Goal: Book appointment/travel/reservation

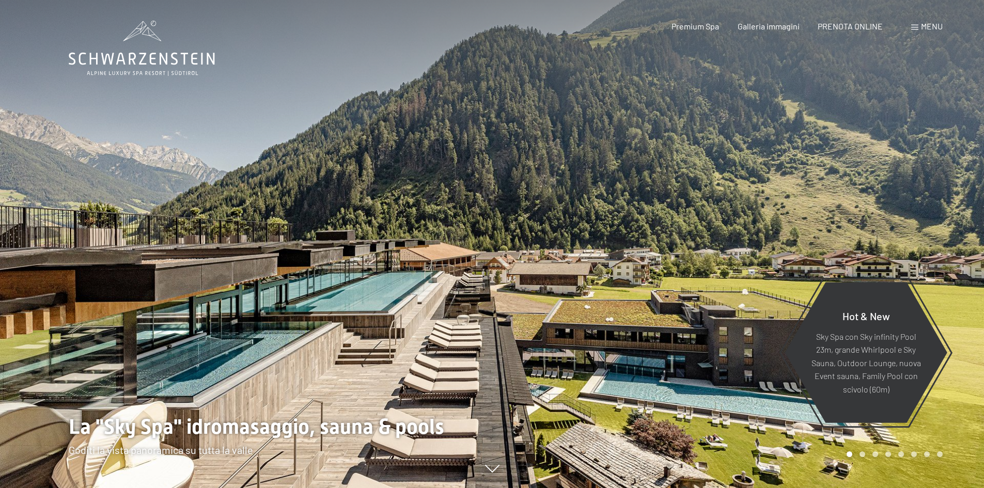
click at [700, 26] on span "Premium Spa" at bounding box center [696, 26] width 48 height 10
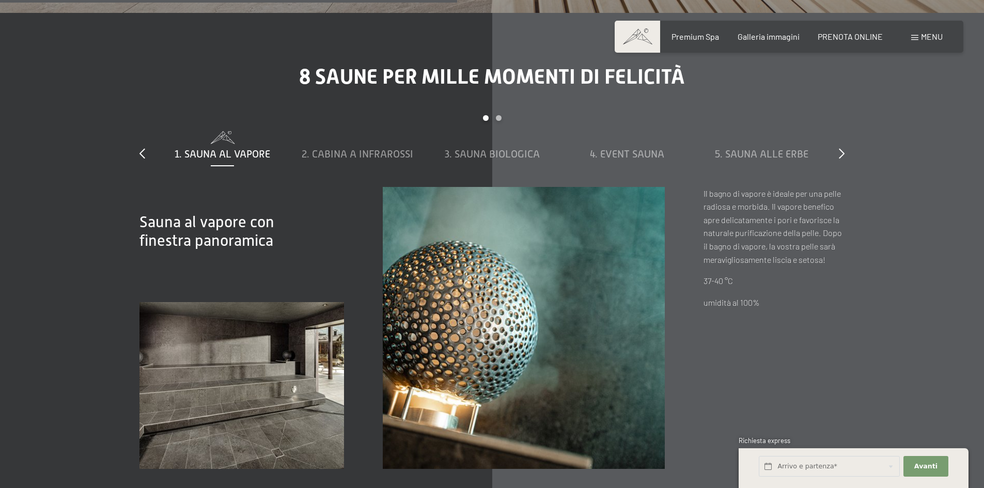
scroll to position [3616, 0]
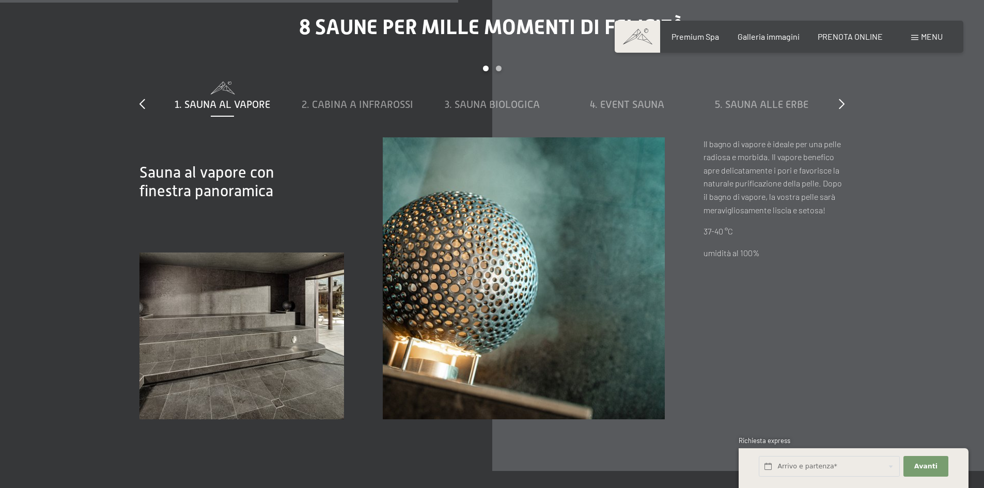
click at [353, 99] on span "2. Cabina a infrarossi" at bounding box center [358, 104] width 112 height 11
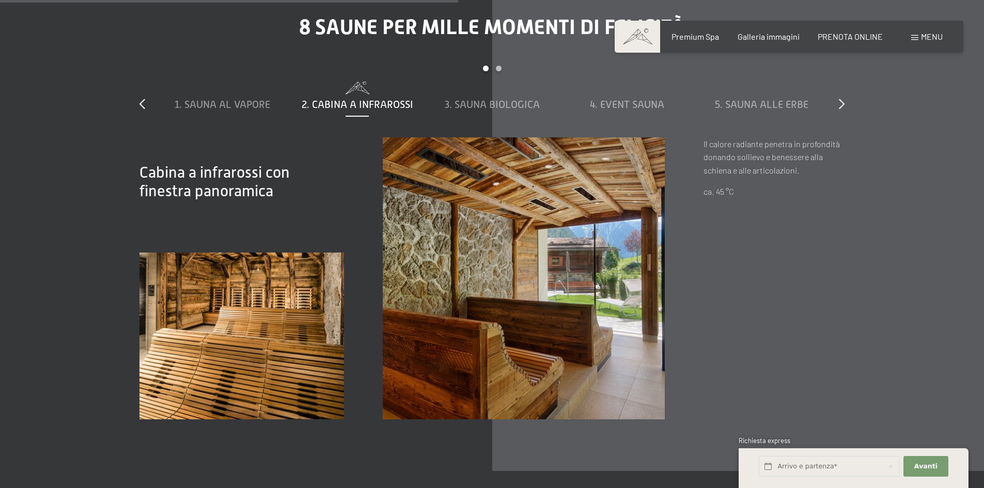
click at [457, 99] on span "3. Sauna biologica" at bounding box center [492, 104] width 95 height 11
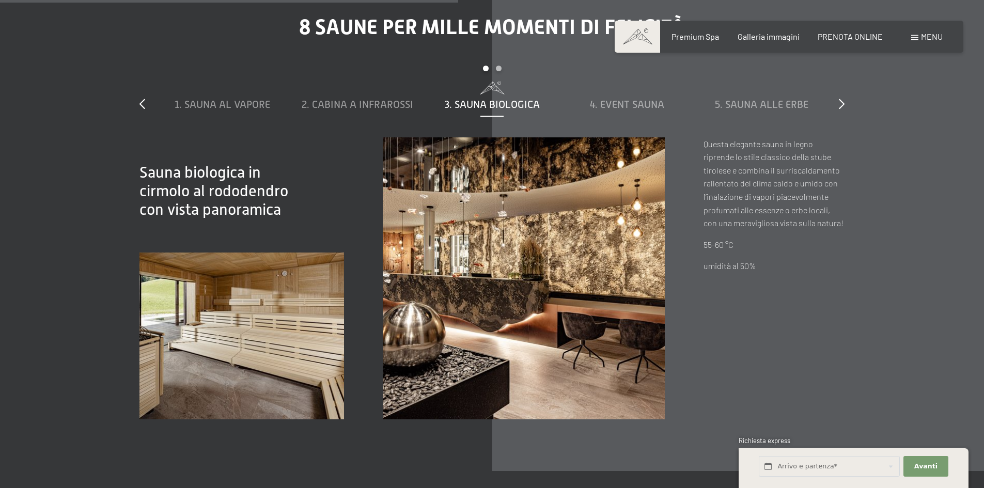
click at [633, 99] on span "4. Event Sauna" at bounding box center [627, 104] width 74 height 11
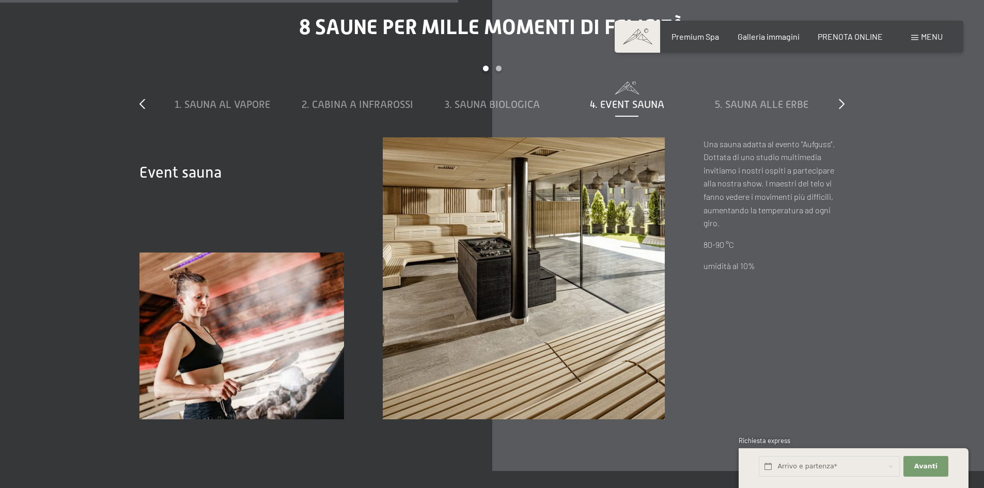
click at [757, 99] on span "5. Sauna alle erbe" at bounding box center [762, 104] width 94 height 11
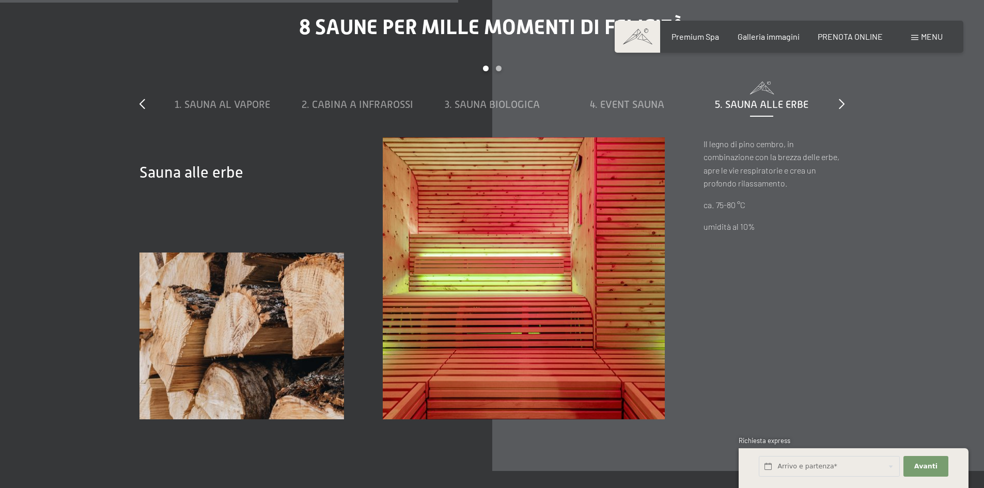
click at [845, 92] on div "8 saune per mille momenti di felicità slide 1 to 5 of 8 1. Sauna al vapore 2. C…" at bounding box center [492, 217] width 783 height 404
click at [843, 99] on icon at bounding box center [842, 104] width 6 height 10
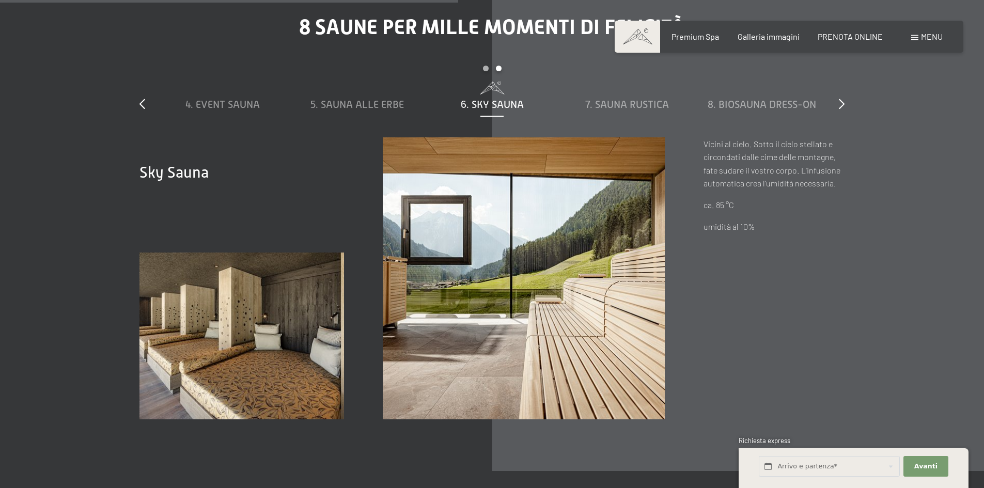
click at [649, 99] on span "7. Sauna rustica" at bounding box center [627, 104] width 84 height 11
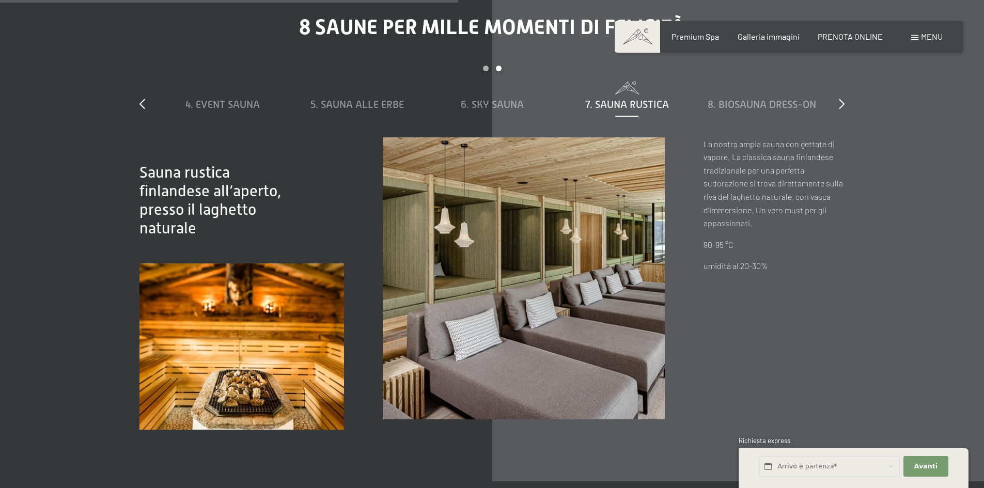
click at [741, 99] on span "8. Biosauna dress-on" at bounding box center [762, 104] width 108 height 11
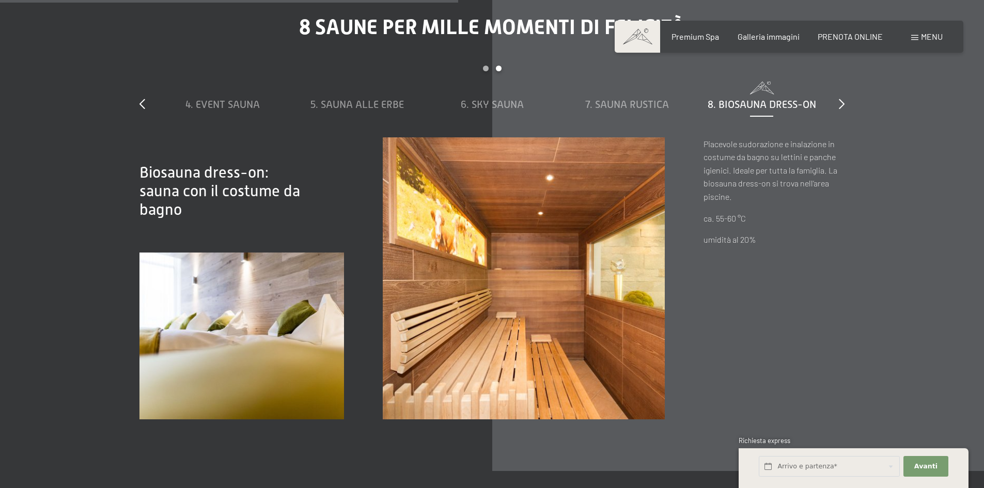
click at [839, 99] on icon at bounding box center [842, 104] width 6 height 10
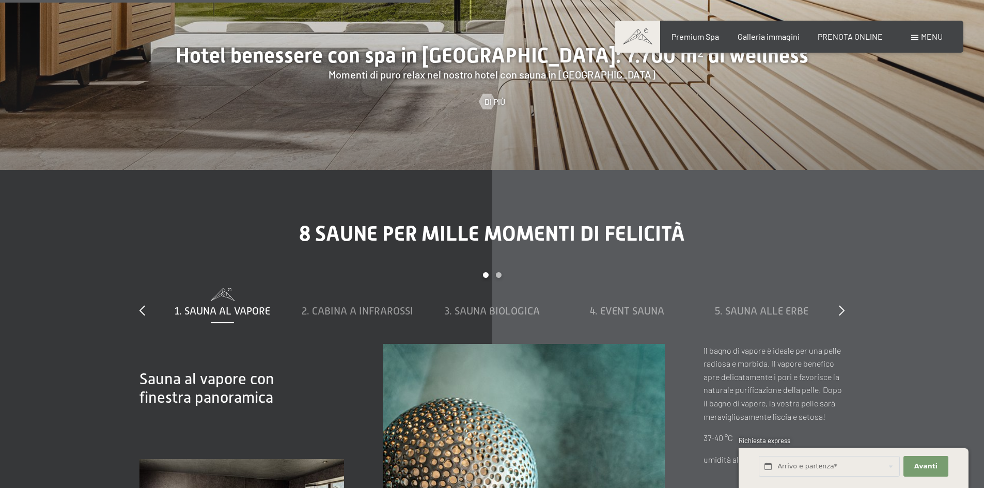
scroll to position [3358, 0]
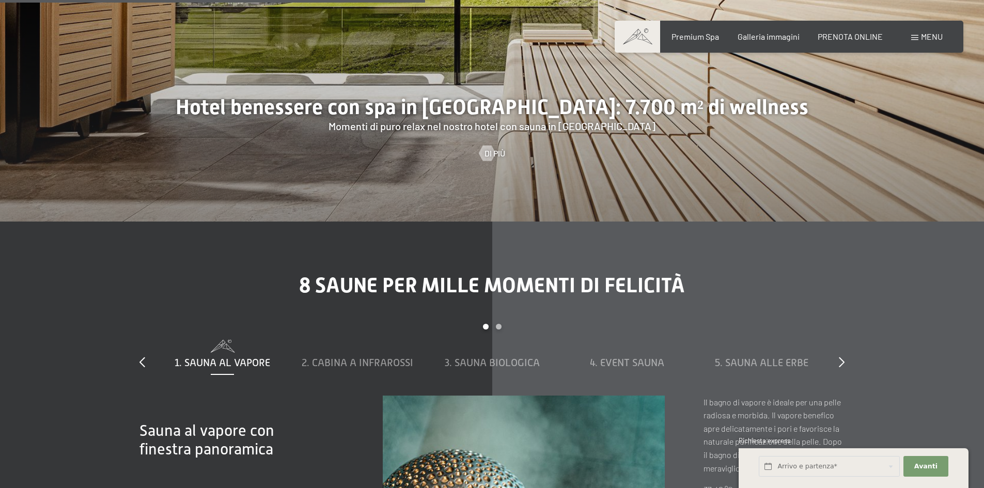
click at [496, 324] on div "Carousel Pagination" at bounding box center [492, 332] width 674 height 16
click at [500, 324] on div "Carousel Page 2" at bounding box center [499, 327] width 6 height 6
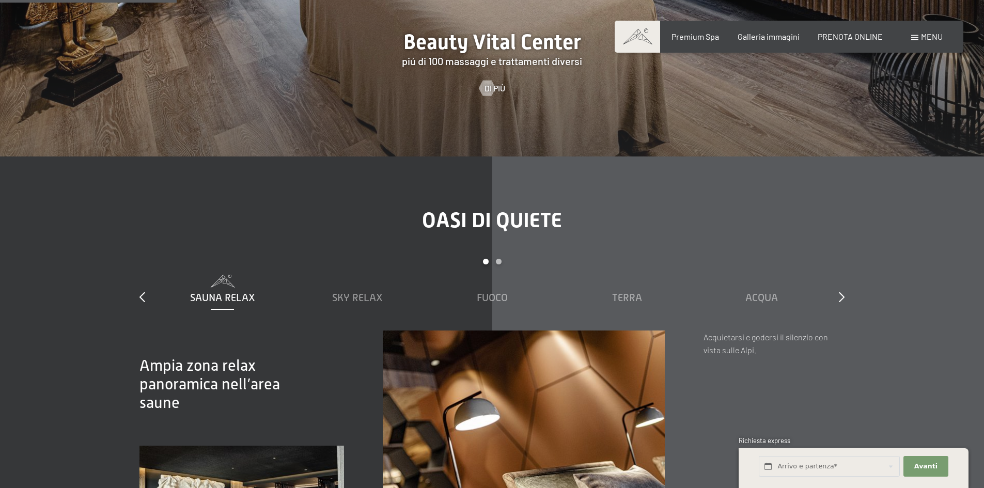
scroll to position [1395, 0]
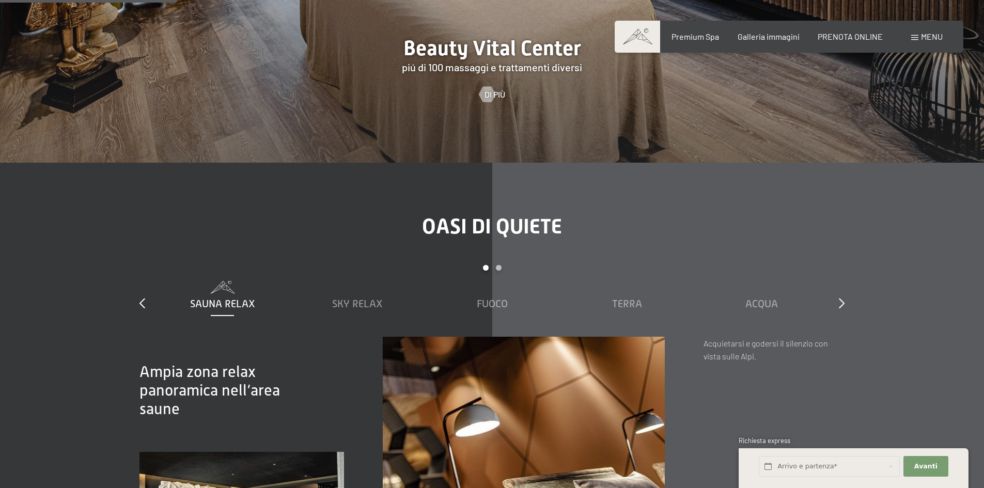
click at [362, 298] on span "Sky Relax" at bounding box center [357, 303] width 51 height 11
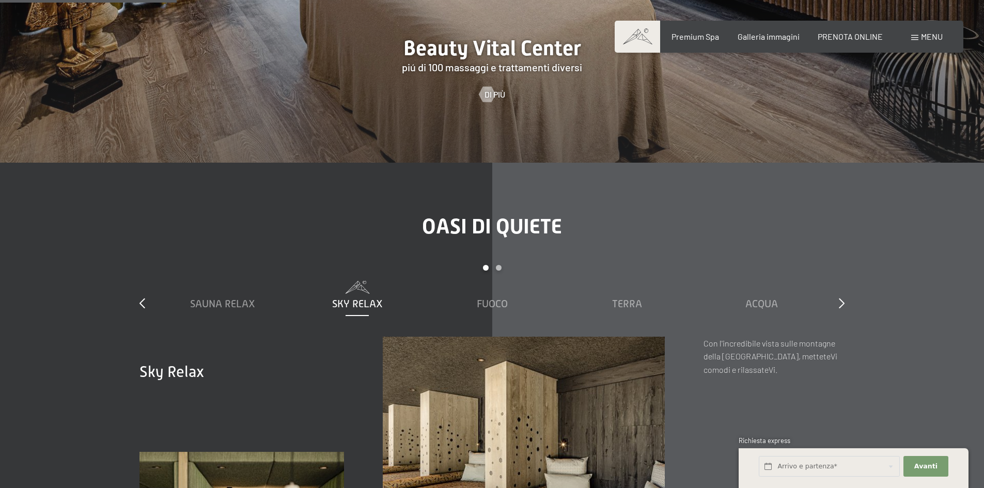
click at [489, 298] on span "Fuoco" at bounding box center [492, 303] width 31 height 11
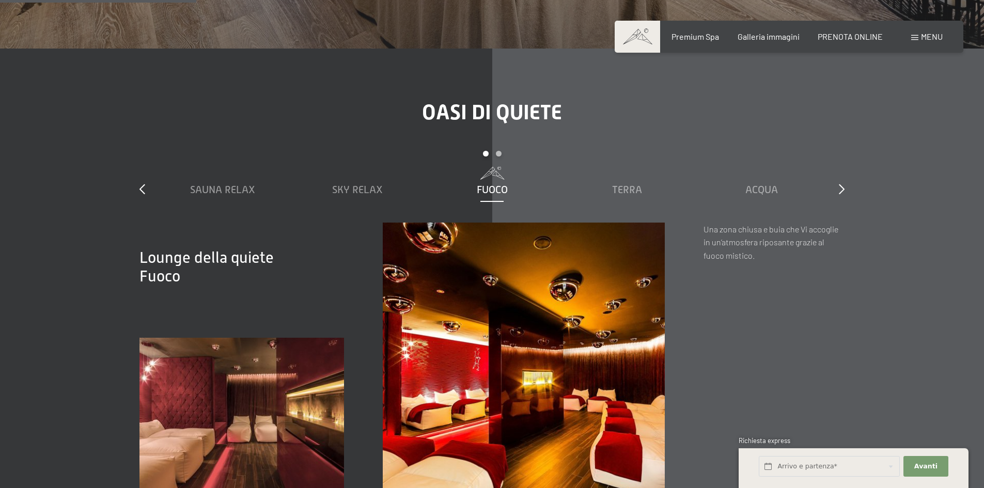
scroll to position [1498, 0]
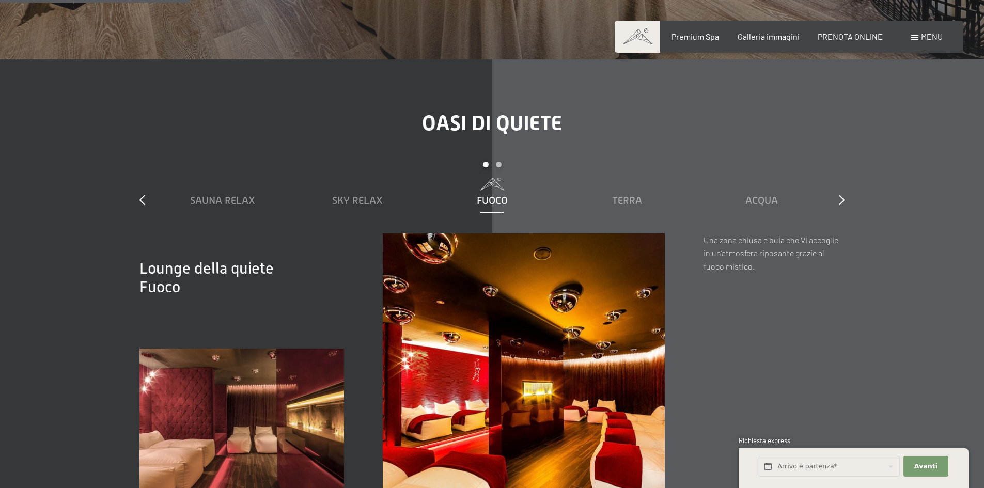
click at [622, 195] on span "Terra" at bounding box center [627, 200] width 30 height 11
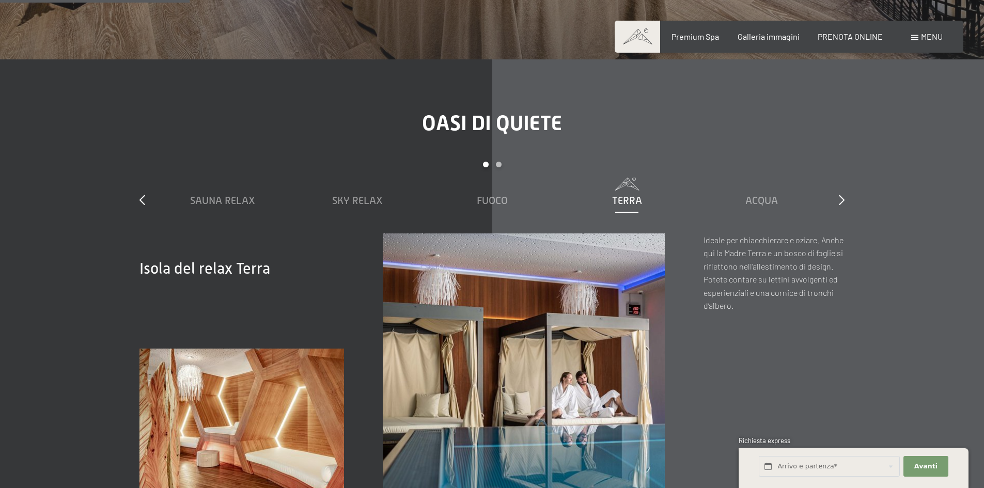
click at [755, 195] on span "Acqua" at bounding box center [761, 200] width 33 height 11
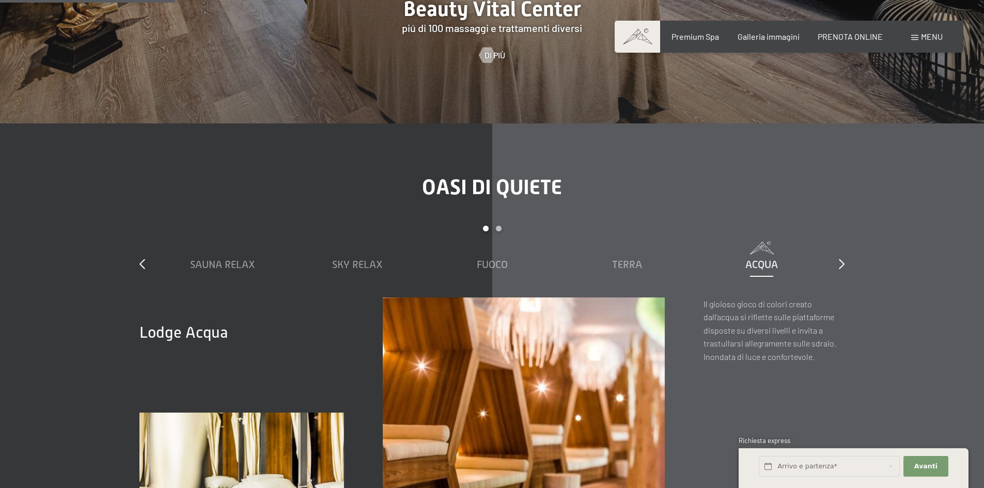
scroll to position [1446, 0]
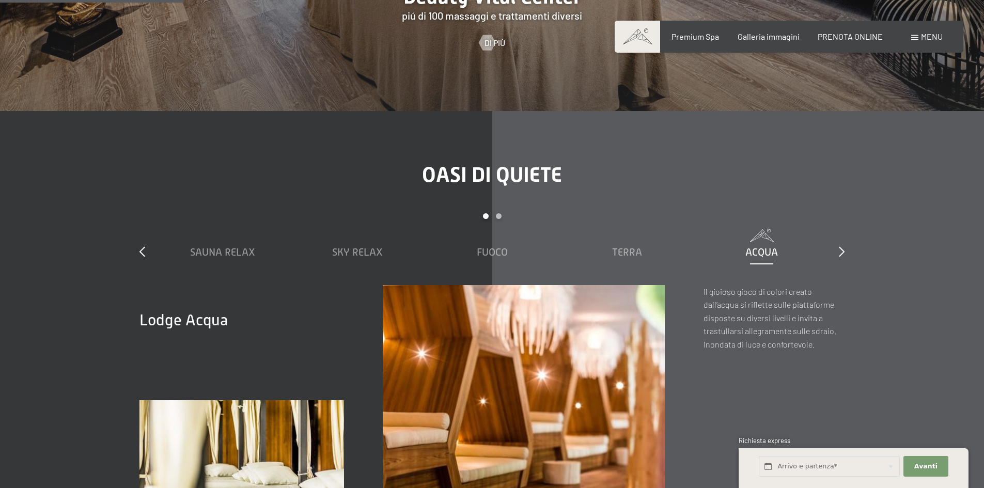
click at [839, 246] on icon at bounding box center [842, 251] width 6 height 10
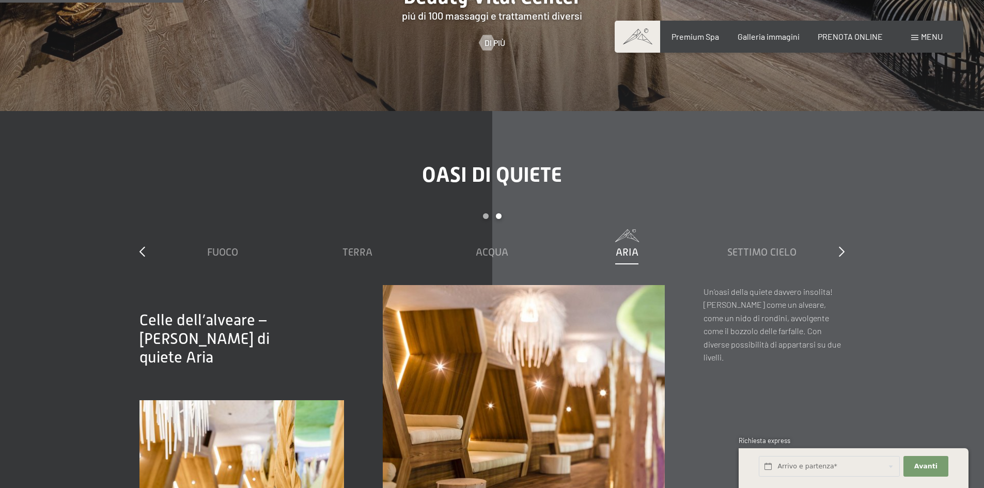
click at [761, 246] on span "Settimo Cielo" at bounding box center [761, 251] width 69 height 11
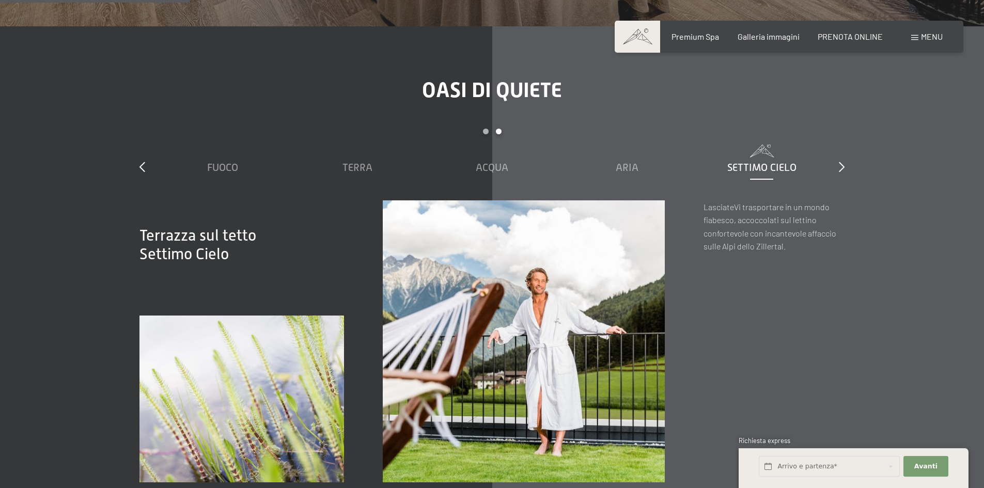
scroll to position [1498, 0]
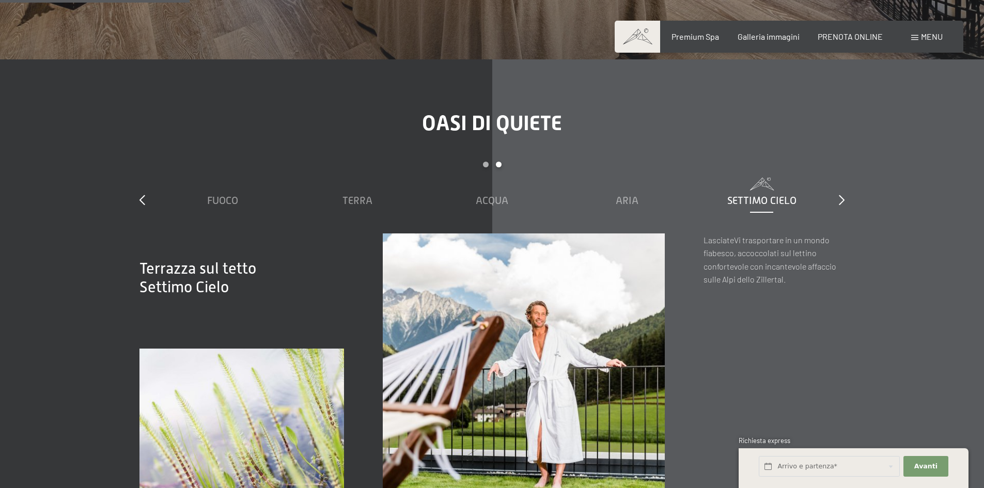
click at [844, 195] on icon at bounding box center [842, 200] width 6 height 10
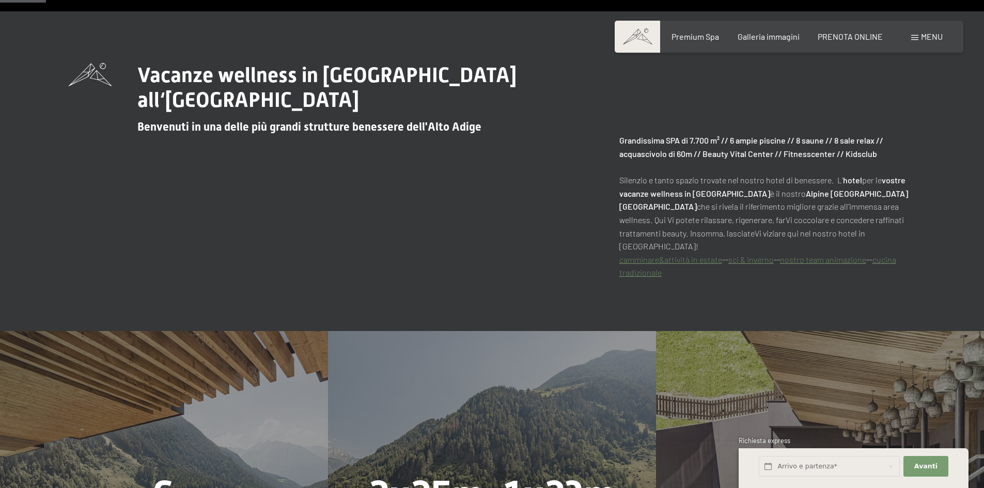
scroll to position [362, 0]
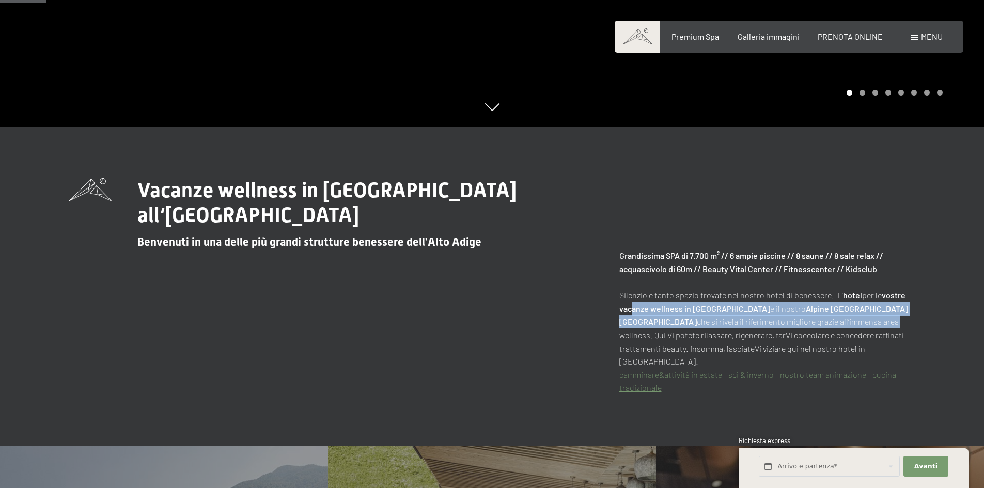
drag, startPoint x: 632, startPoint y: 308, endPoint x: 880, endPoint y: 317, distance: 248.1
click at [880, 317] on p "Grandissima SPA di 7.700 m² // 6 ampie piscine // 8 saune // 8 sale relax // ac…" at bounding box center [767, 322] width 297 height 146
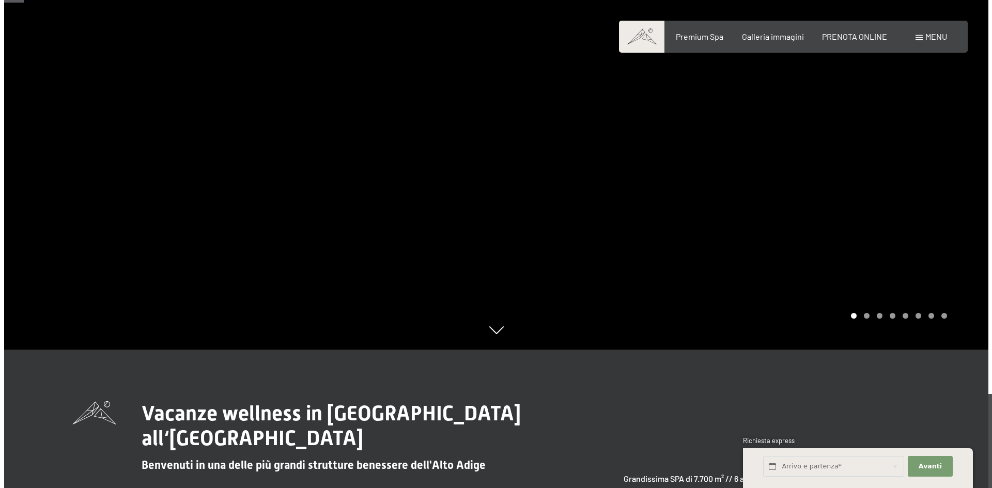
scroll to position [103, 0]
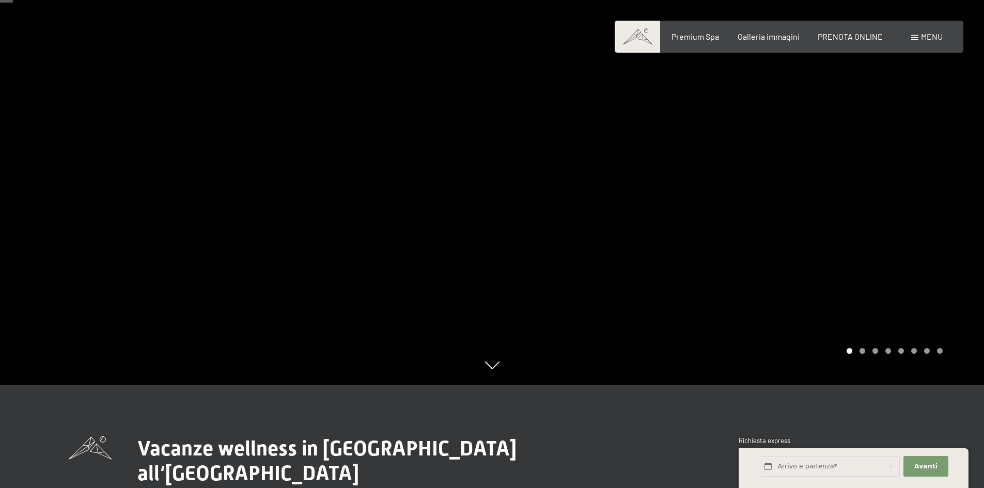
click at [913, 39] on span at bounding box center [914, 37] width 7 height 5
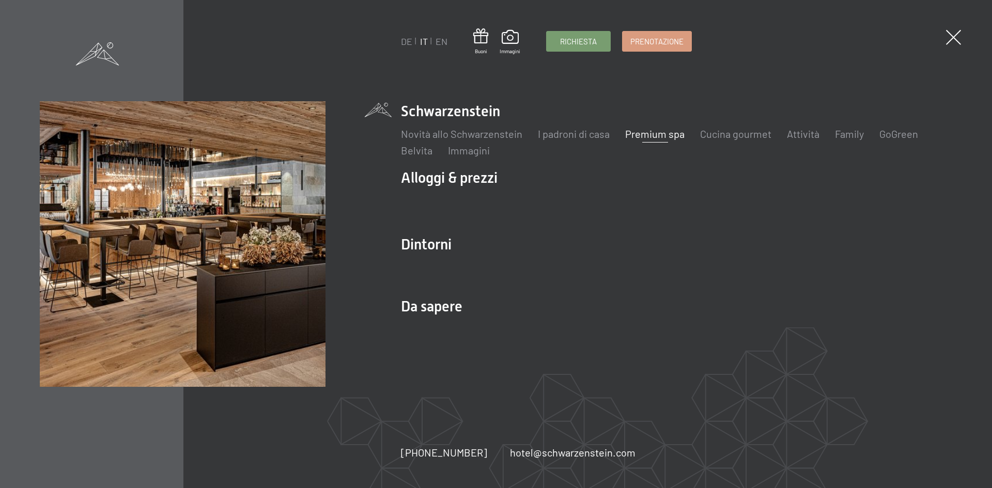
click at [723, 138] on link "Cucina gourmet" at bounding box center [735, 134] width 71 height 12
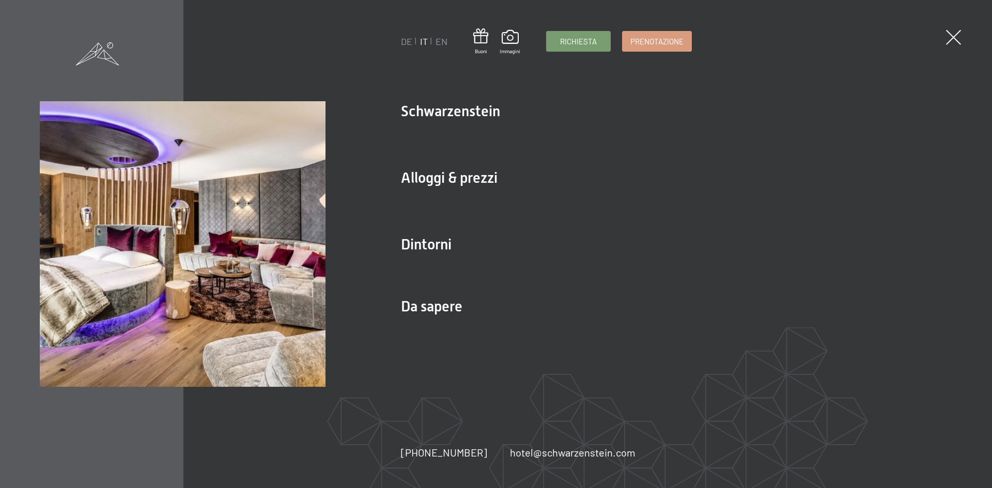
click at [668, 197] on link "Prezzi per famiglie" at bounding box center [655, 200] width 83 height 12
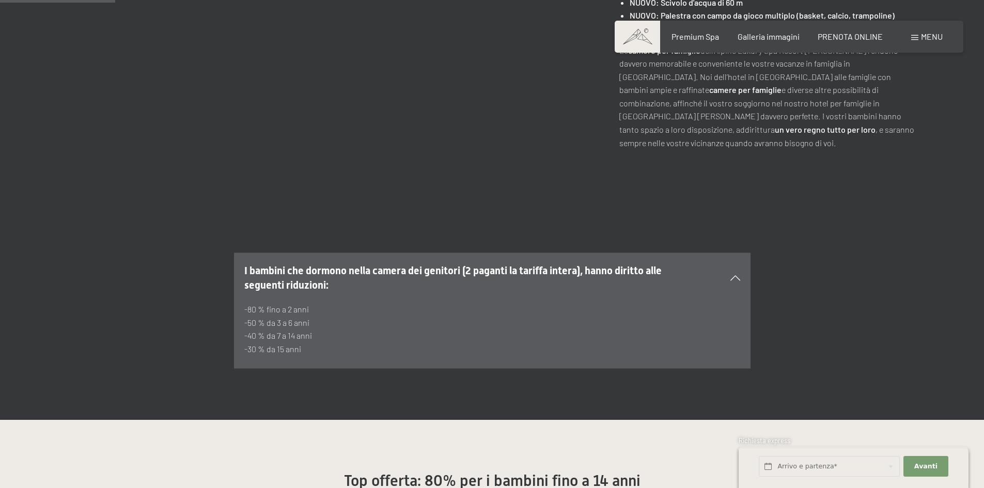
scroll to position [517, 0]
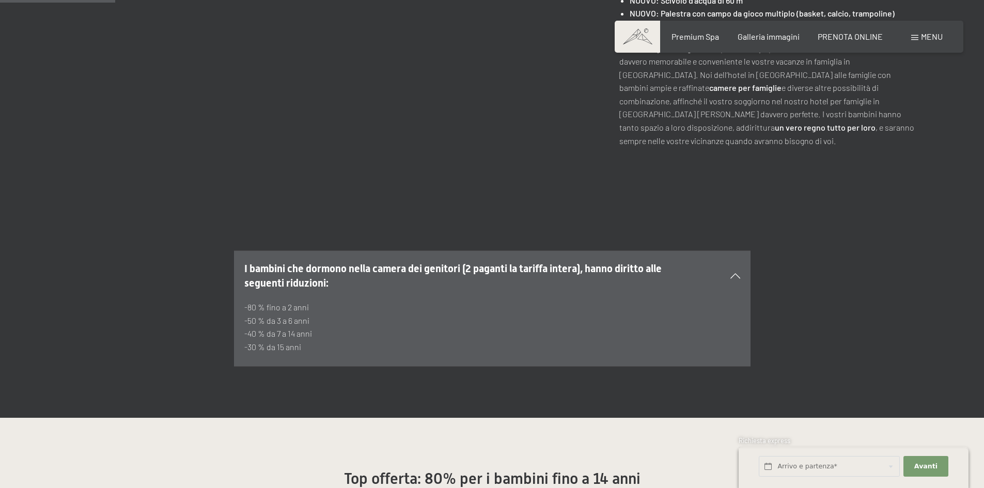
drag, startPoint x: 245, startPoint y: 307, endPoint x: 340, endPoint y: 308, distance: 94.5
click at [340, 308] on p "-80 % fino a 2 anni -50 % da 3 a 6 anni -40 % da 7 a 14 anni -30 % da 15 anni" at bounding box center [492, 327] width 496 height 53
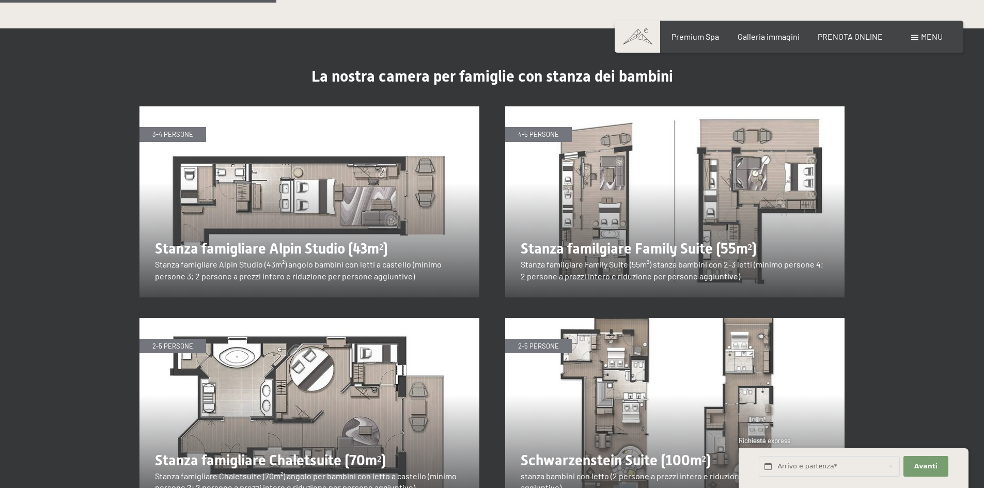
scroll to position [1240, 0]
click at [608, 253] on img at bounding box center [675, 202] width 340 height 191
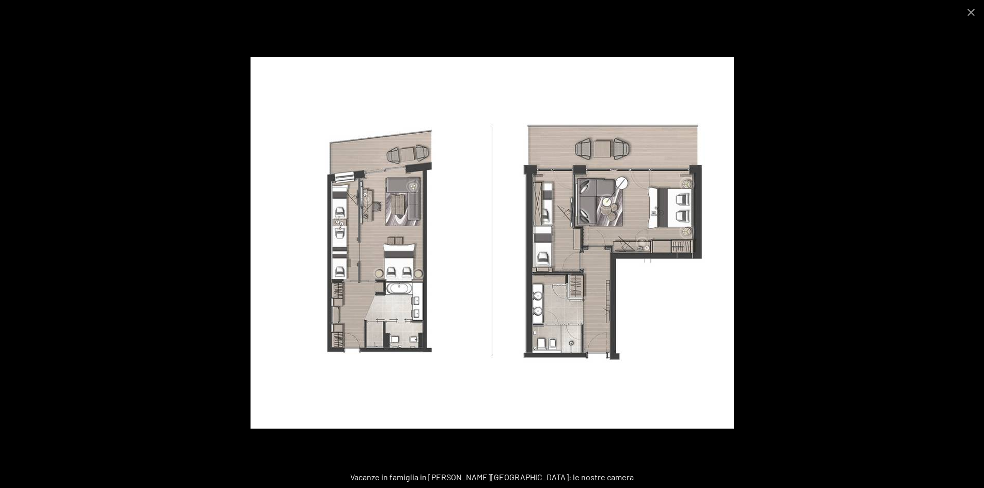
scroll to position [1343, 0]
click at [970, 10] on button "Close gallery" at bounding box center [971, 12] width 26 height 24
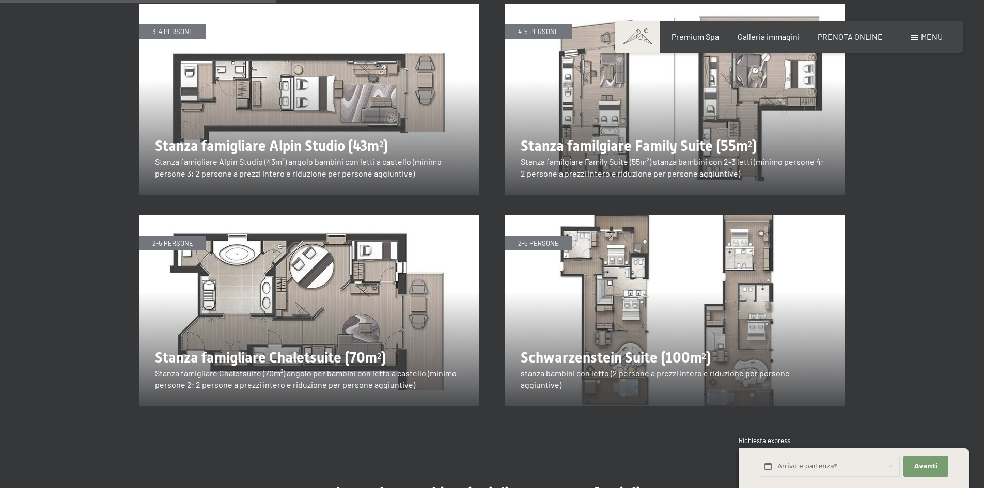
scroll to position [1240, 0]
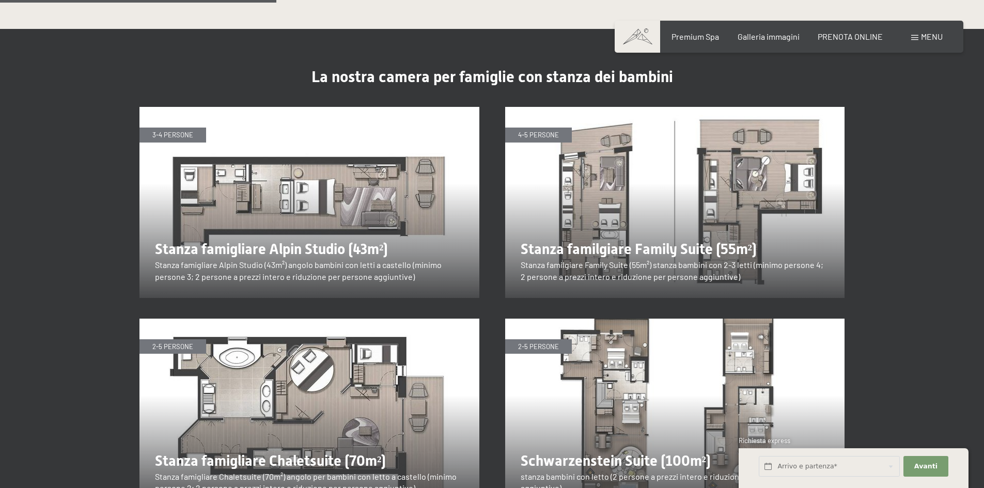
click at [372, 168] on img at bounding box center [309, 202] width 340 height 191
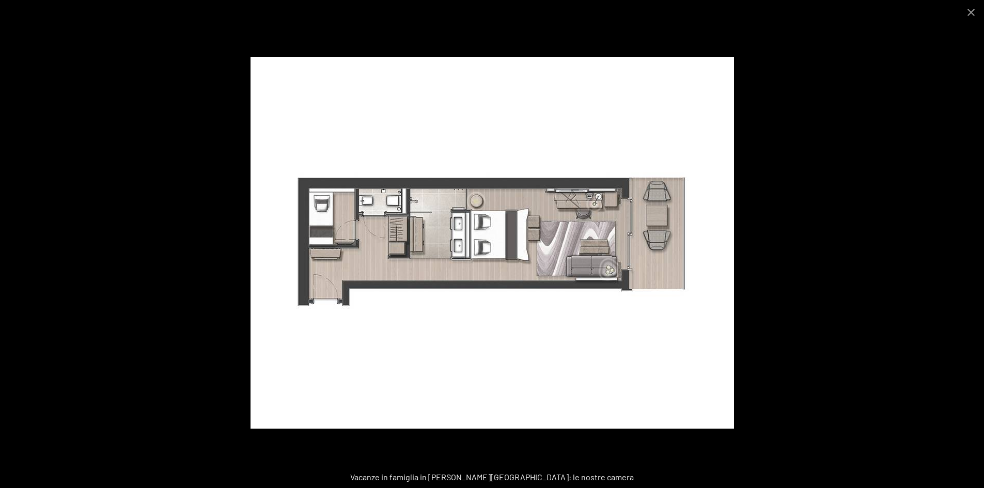
click at [968, 10] on button "Close gallery" at bounding box center [971, 12] width 26 height 24
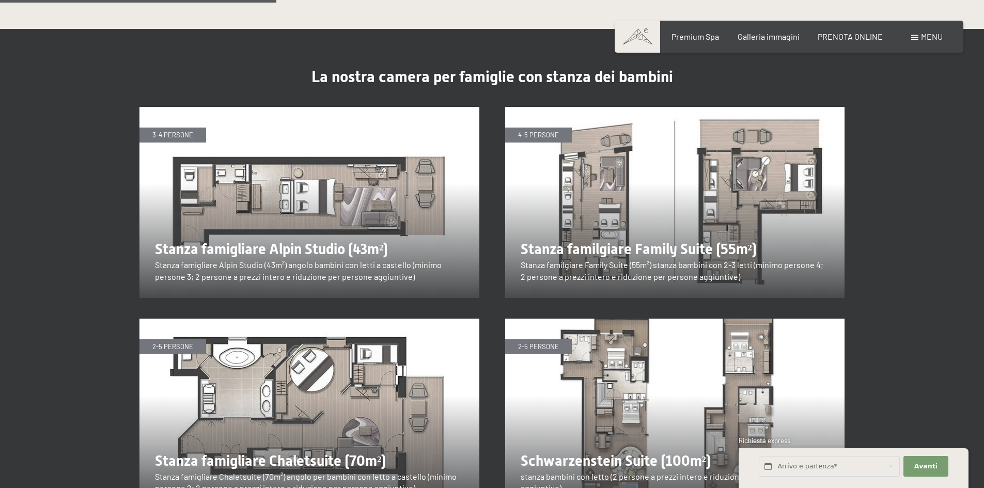
click at [373, 226] on img at bounding box center [309, 202] width 340 height 191
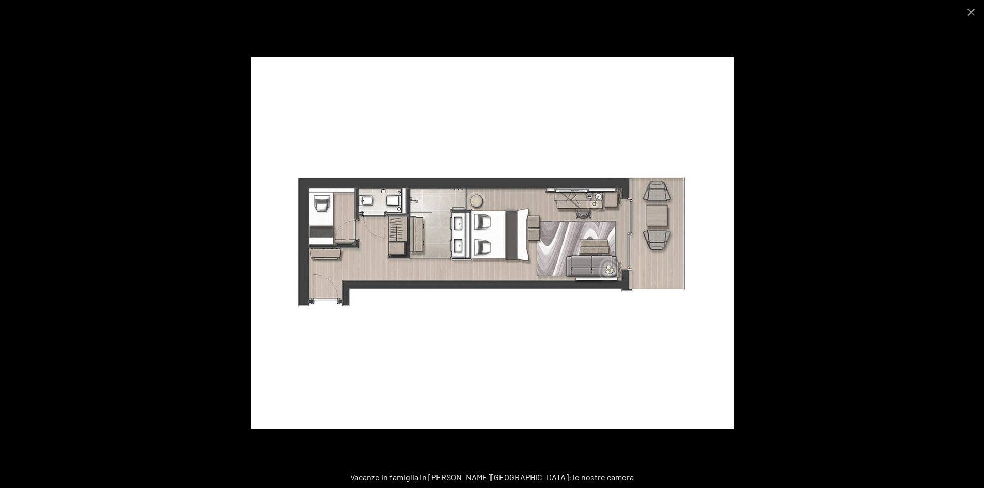
click at [973, 10] on button "Close gallery" at bounding box center [971, 12] width 26 height 24
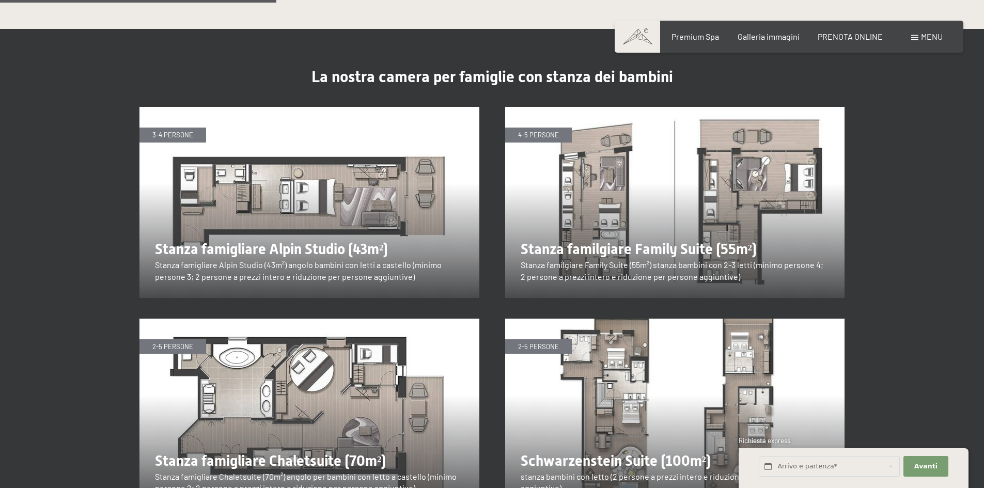
click at [854, 36] on span "PRENOTA ONLINE" at bounding box center [850, 37] width 65 height 10
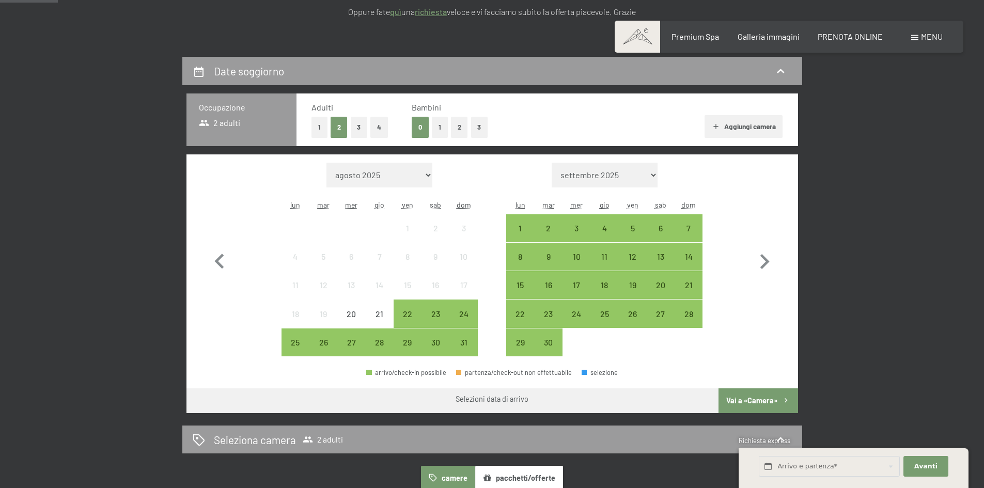
scroll to position [207, 0]
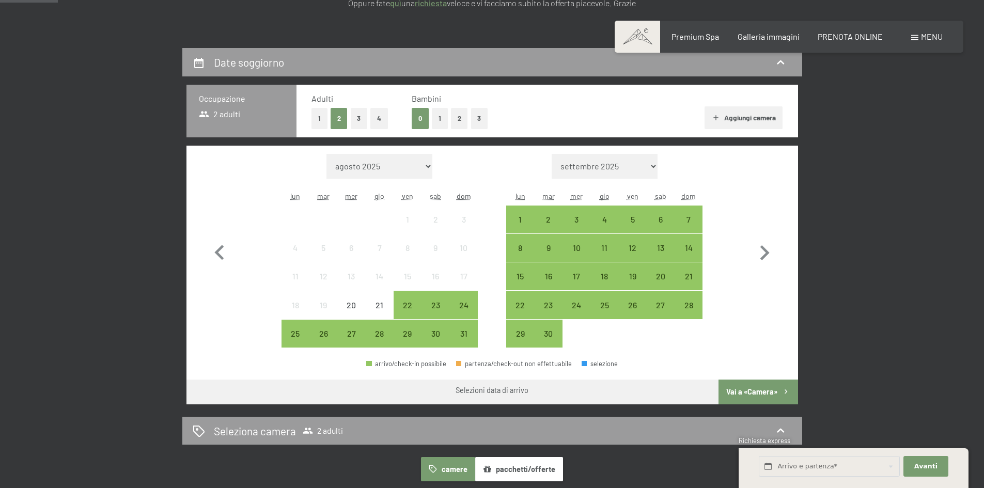
click at [435, 337] on div "30" at bounding box center [436, 343] width 26 height 26
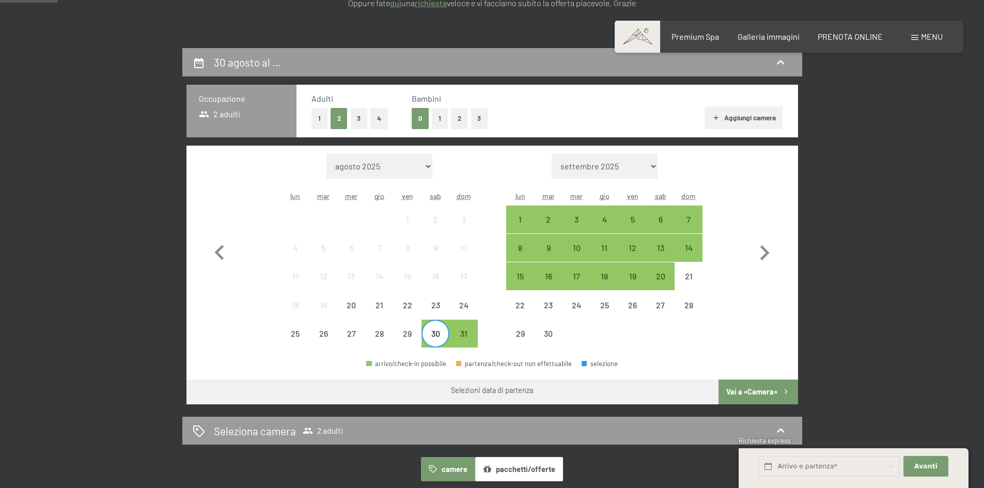
click at [605, 224] on div "4" at bounding box center [604, 228] width 26 height 26
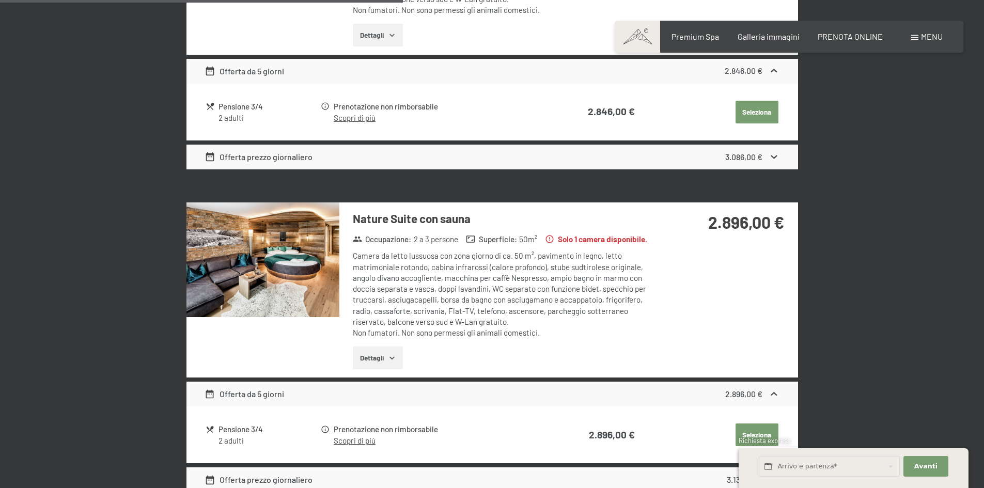
scroll to position [827, 0]
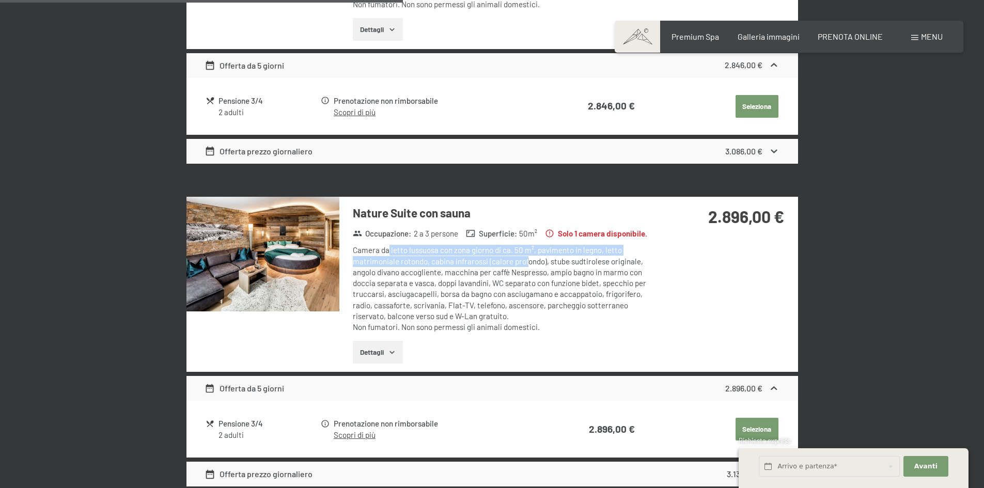
drag, startPoint x: 398, startPoint y: 251, endPoint x: 527, endPoint y: 263, distance: 129.8
click at [527, 263] on div "Camera da letto lussuosa con zona giorno di ca. 50 m², pavimento in legno, lett…" at bounding box center [506, 289] width 307 height 88
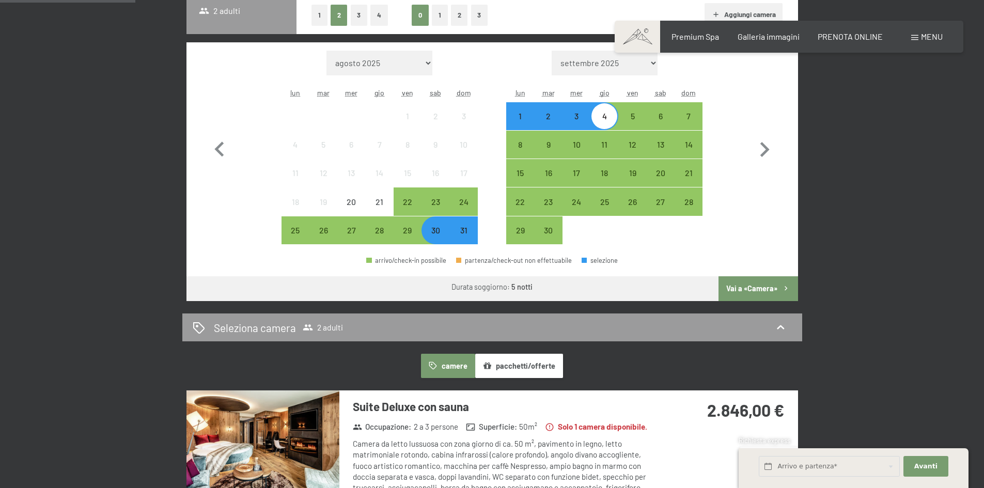
scroll to position [258, 0]
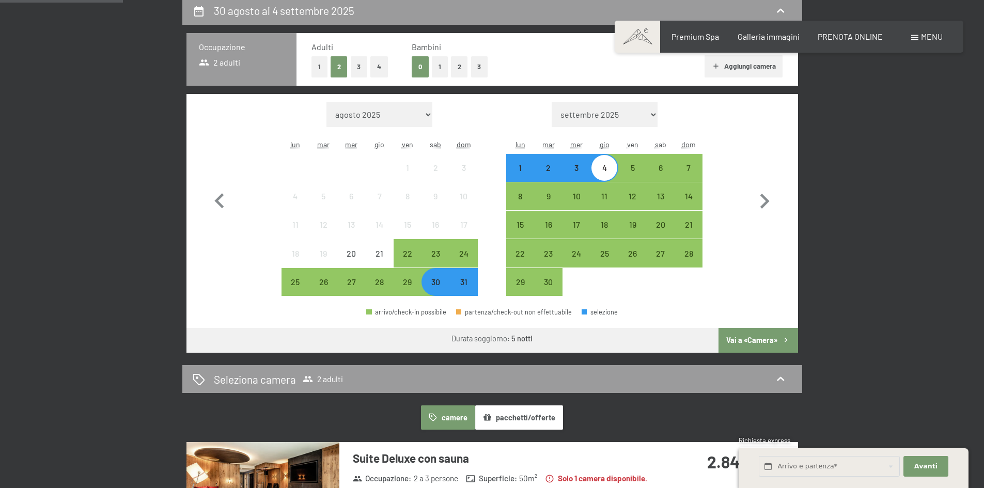
click at [754, 338] on button "Vai a «Camera»" at bounding box center [758, 340] width 79 height 25
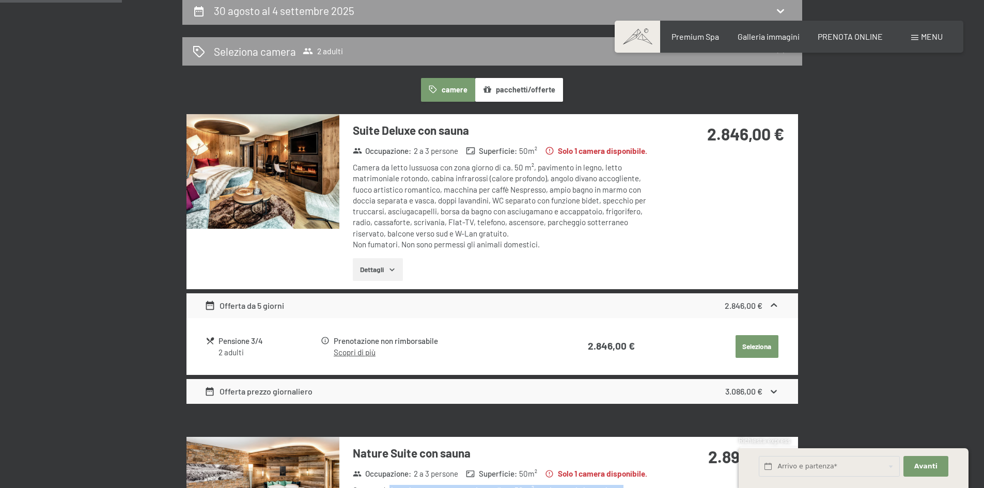
scroll to position [255, 0]
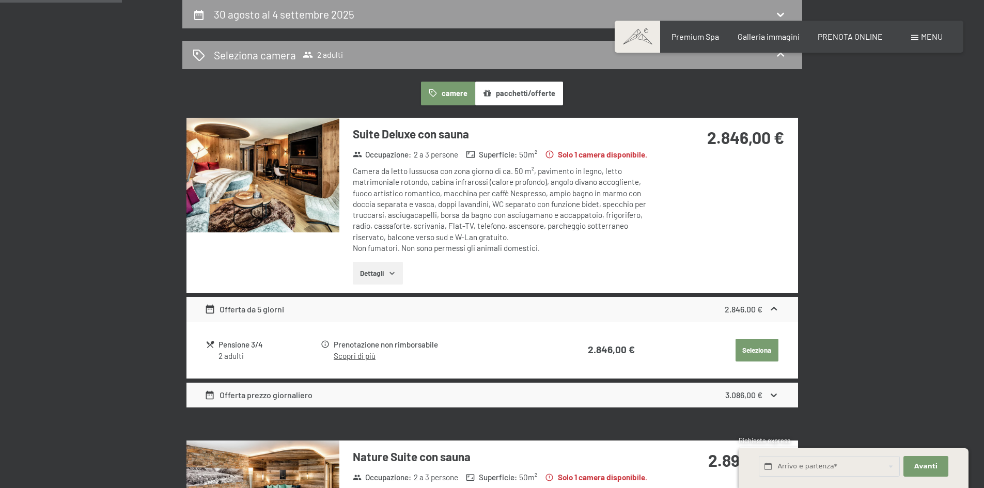
click at [388, 271] on label "Consenso marketing*" at bounding box center [429, 274] width 83 height 10
click at [388, 271] on input "Consenso marketing*" at bounding box center [383, 274] width 10 height 10
checkbox input "false"
click at [362, 356] on link "Scopri di più" at bounding box center [355, 355] width 42 height 9
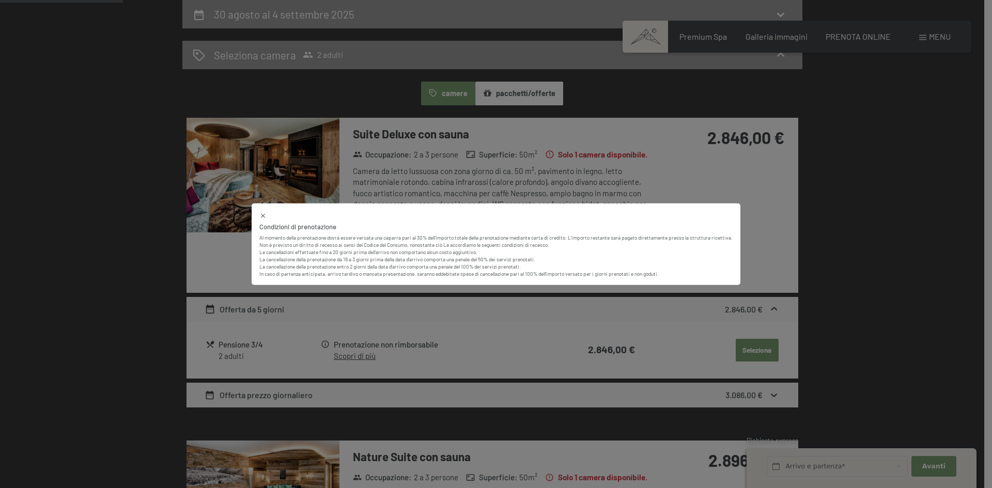
click at [259, 214] on icon at bounding box center [262, 215] width 7 height 7
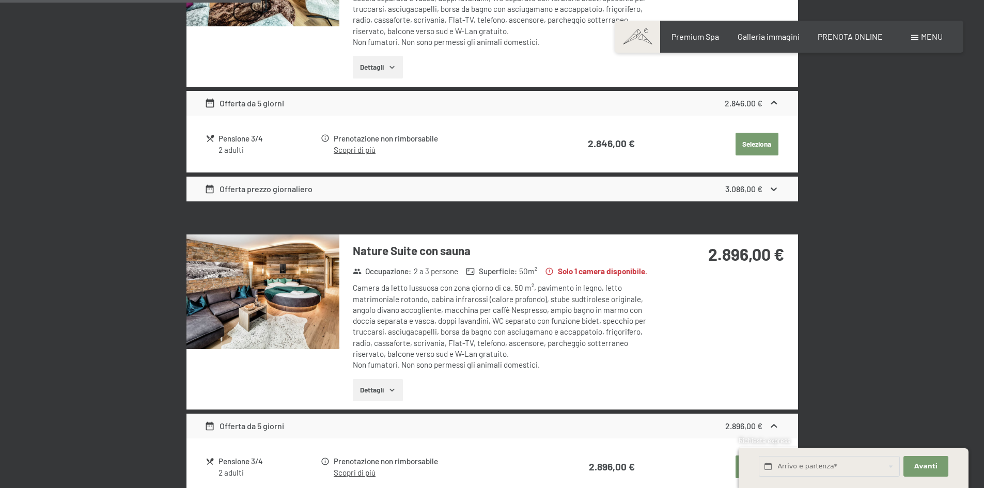
scroll to position [461, 0]
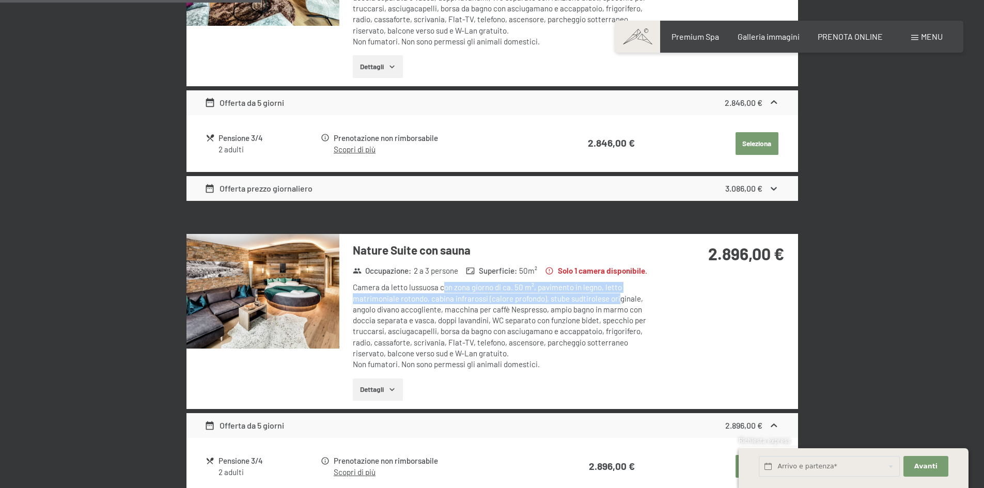
drag, startPoint x: 443, startPoint y: 289, endPoint x: 620, endPoint y: 300, distance: 178.0
click at [620, 300] on div "Camera da letto lussuosa con zona giorno di ca. 50 m², pavimento in legno, lett…" at bounding box center [506, 326] width 307 height 88
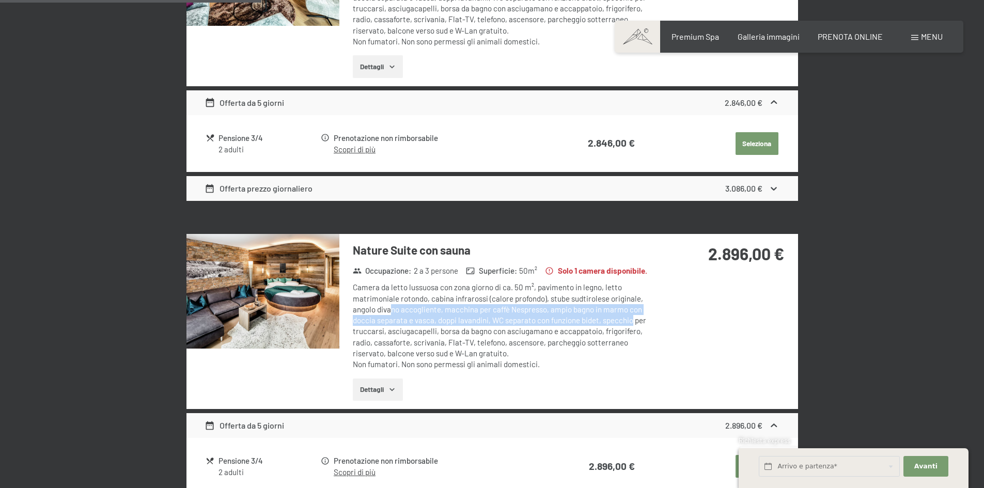
drag, startPoint x: 392, startPoint y: 311, endPoint x: 633, endPoint y: 322, distance: 241.0
click at [633, 322] on div "Camera da letto lussuosa con zona giorno di ca. 50 m², pavimento in legno, lett…" at bounding box center [506, 326] width 307 height 88
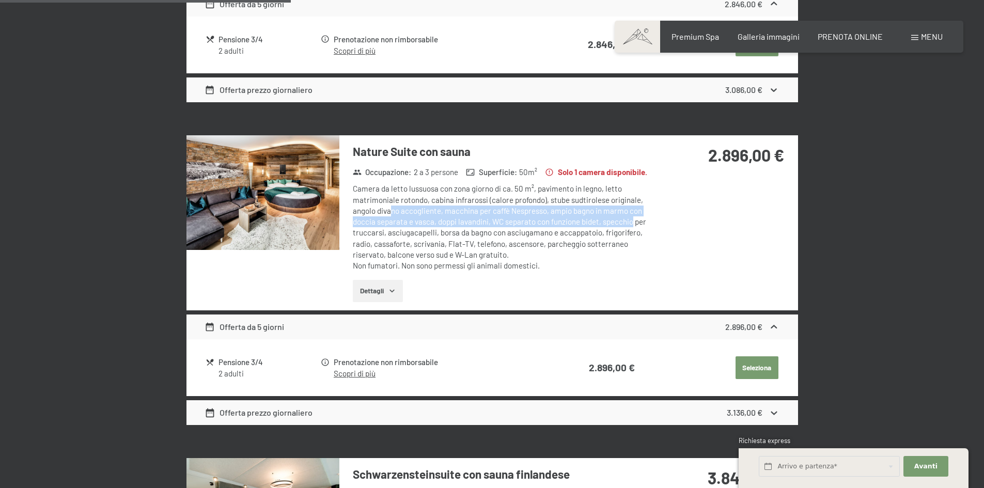
scroll to position [565, 0]
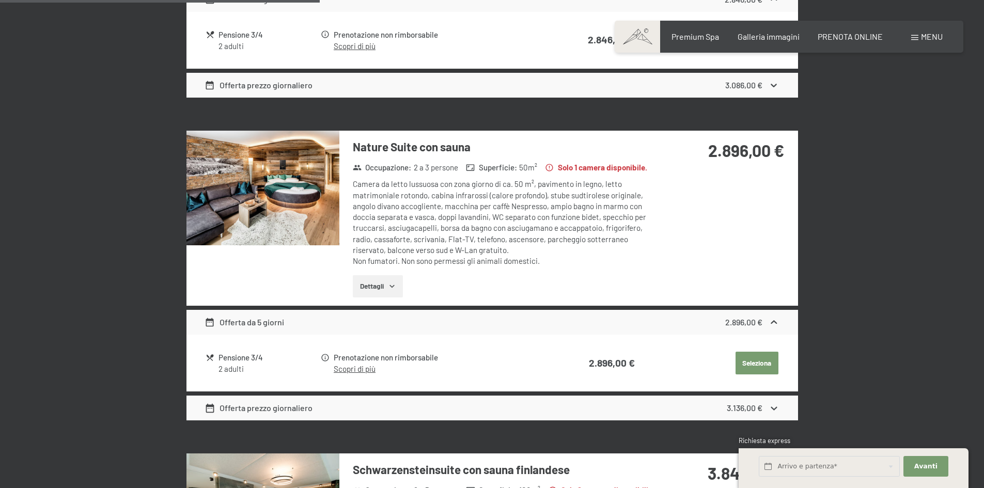
drag, startPoint x: 240, startPoint y: 369, endPoint x: 291, endPoint y: 367, distance: 51.2
click at [241, 52] on div "2 adulti" at bounding box center [269, 46] width 101 height 11
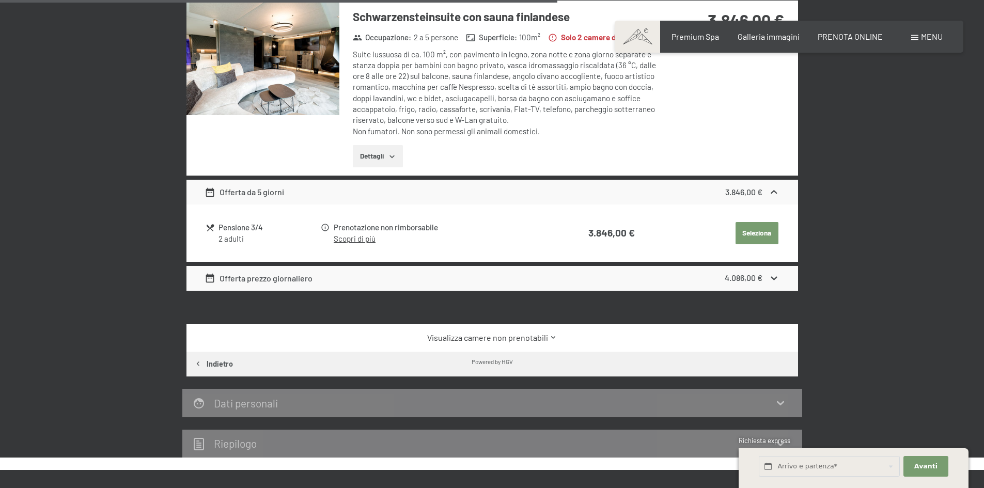
scroll to position [1030, 0]
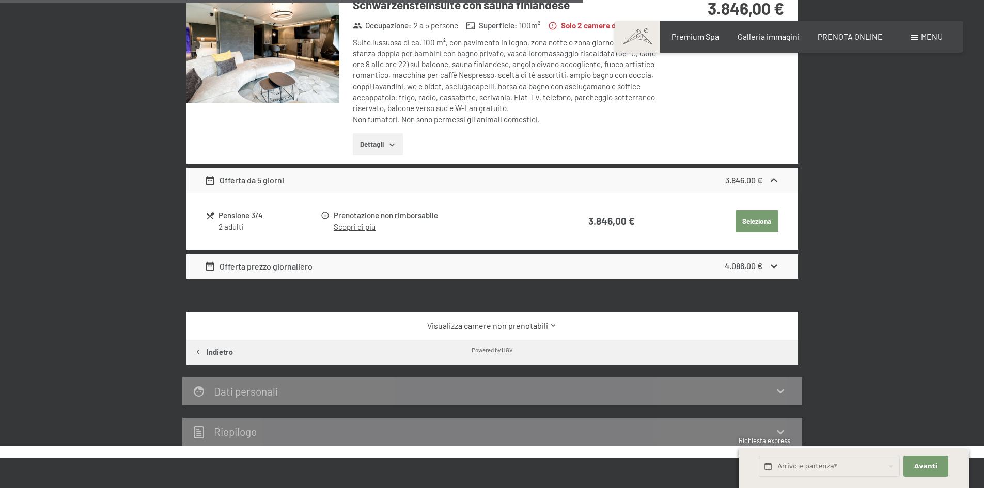
click at [550, 325] on icon at bounding box center [554, 326] width 8 height 8
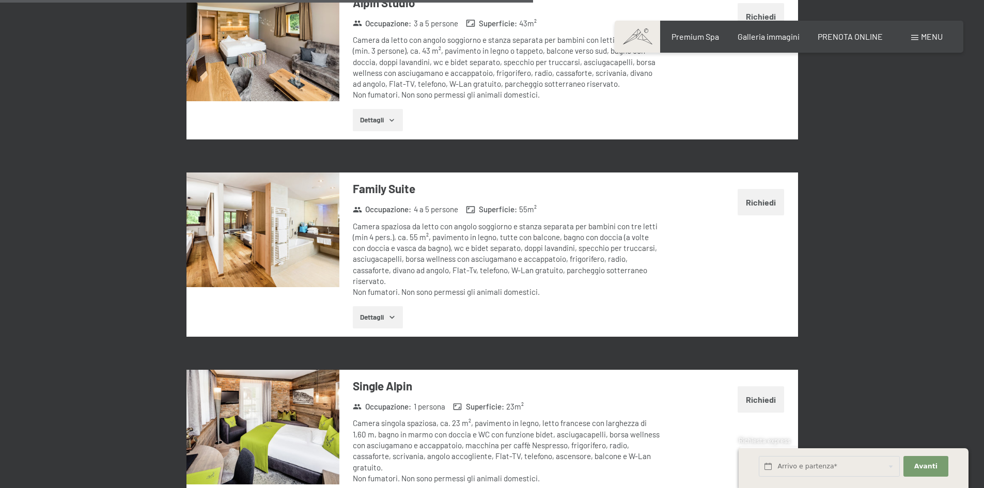
scroll to position [1959, 0]
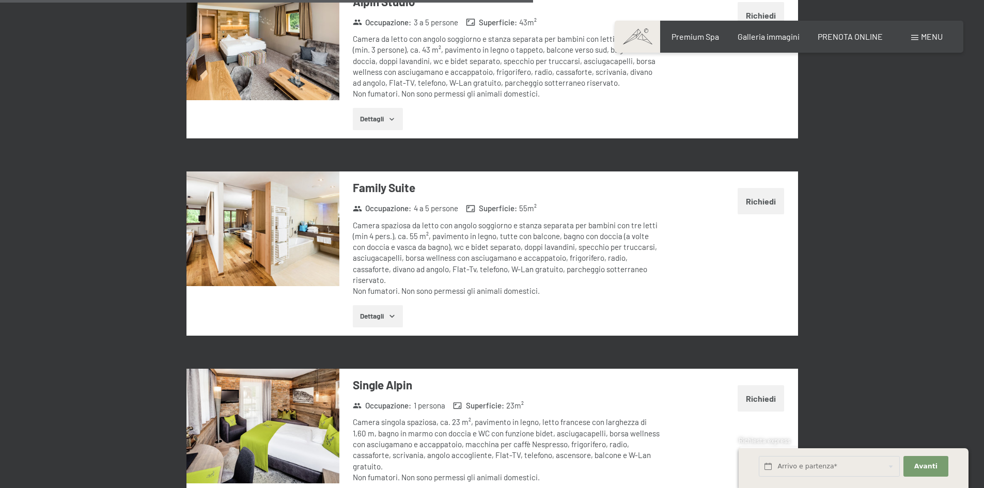
click at [392, 315] on icon "button" at bounding box center [392, 316] width 5 height 3
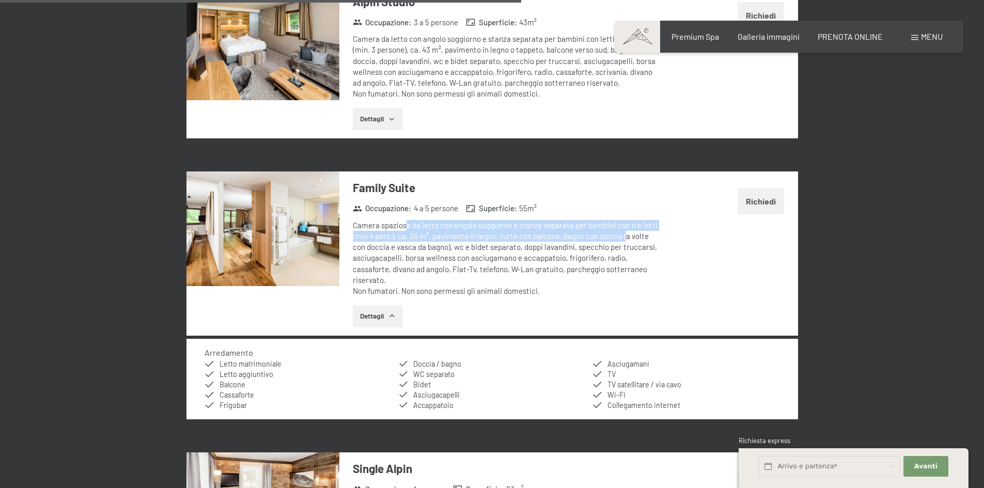
drag, startPoint x: 404, startPoint y: 214, endPoint x: 627, endPoint y: 224, distance: 222.9
click at [627, 224] on div "Camera spaziosa da letto con angolo soggiorno e stanza separata per bambini con…" at bounding box center [506, 258] width 307 height 77
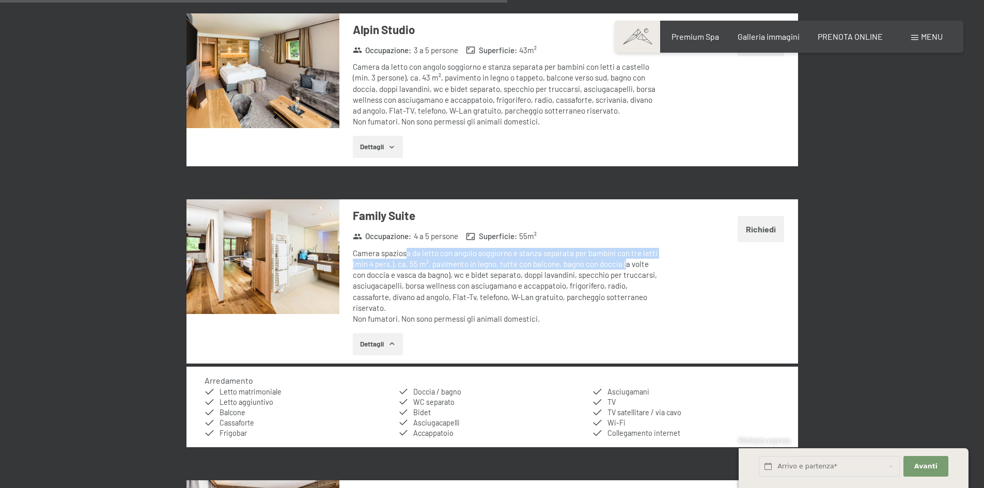
scroll to position [1908, 0]
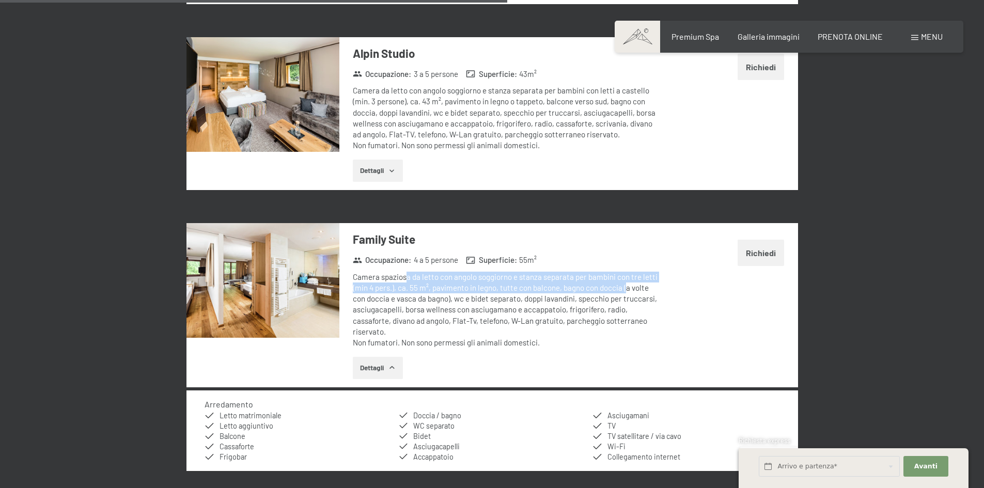
click at [381, 361] on button "Dettagli" at bounding box center [378, 368] width 50 height 23
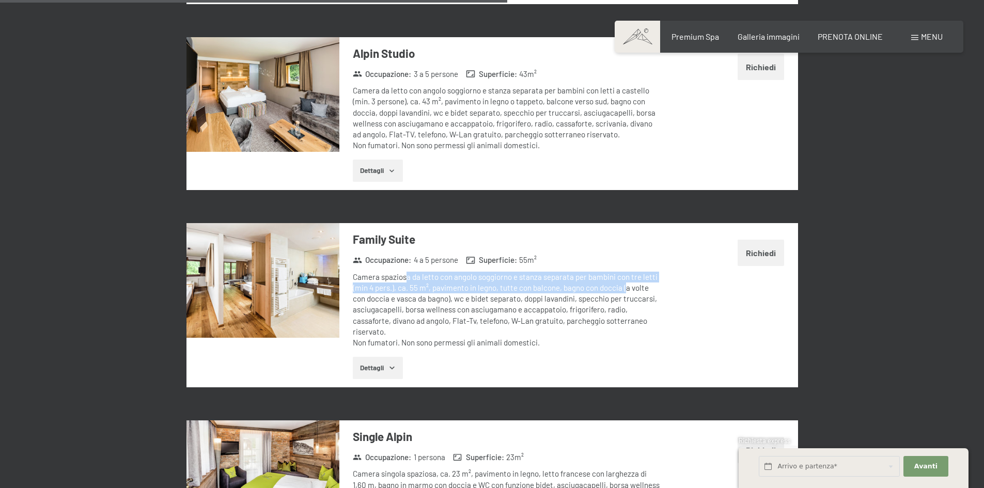
click at [383, 357] on button "Dettagli" at bounding box center [378, 368] width 50 height 23
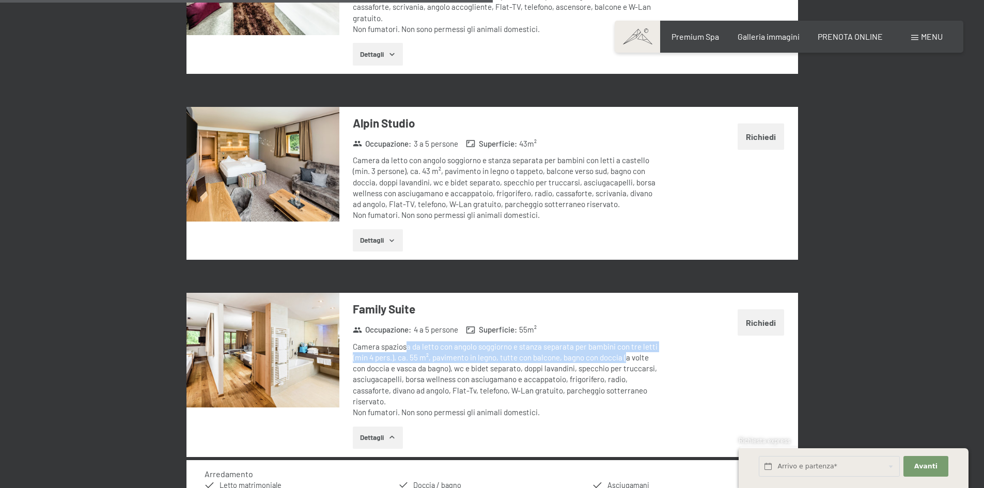
scroll to position [1856, 0]
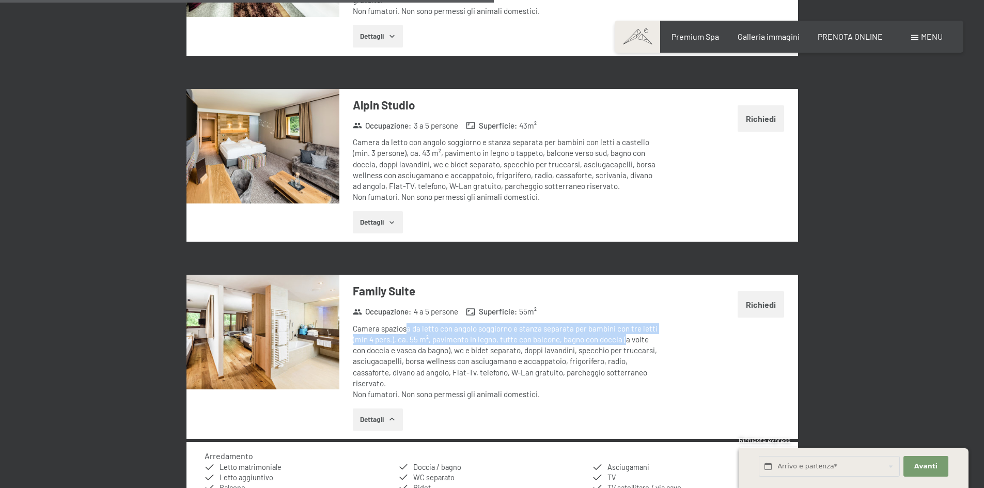
click at [756, 297] on button "Richiedi" at bounding box center [761, 304] width 46 height 26
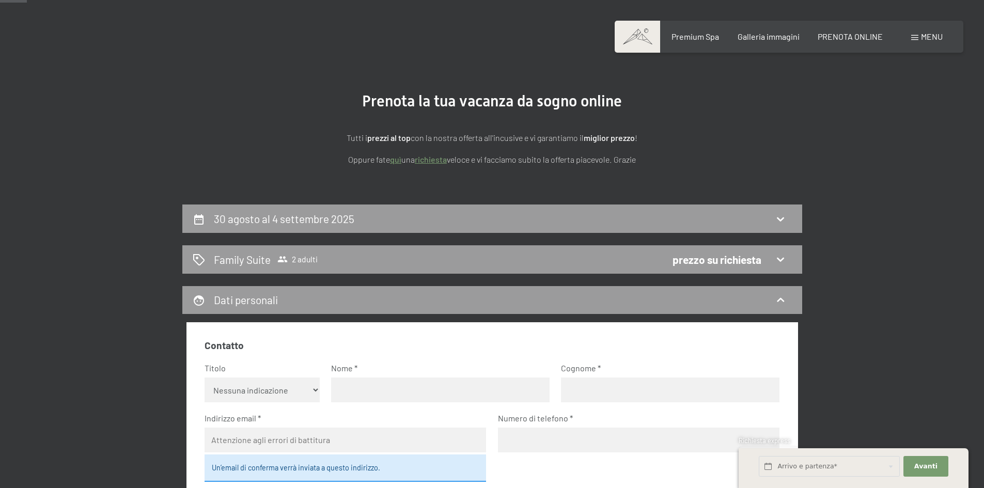
scroll to position [0, 0]
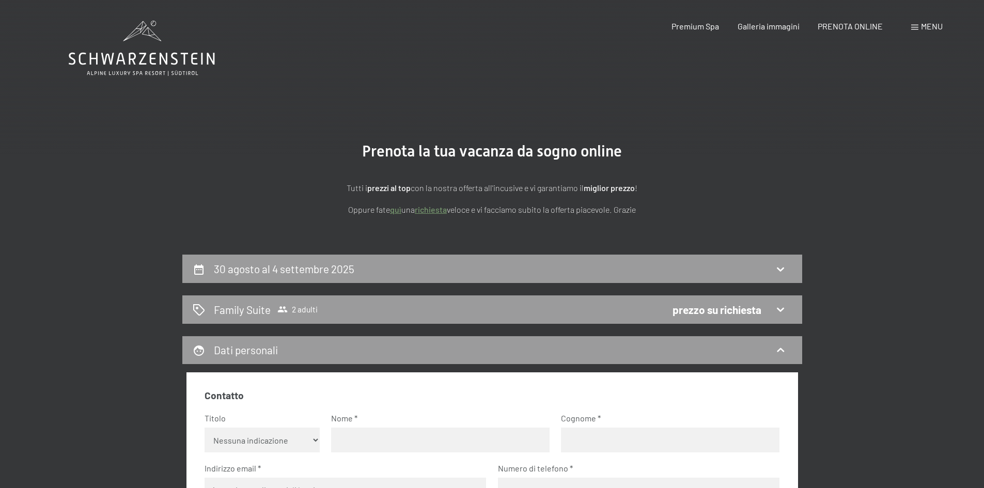
click at [300, 307] on span "2 adulti" at bounding box center [297, 309] width 40 height 10
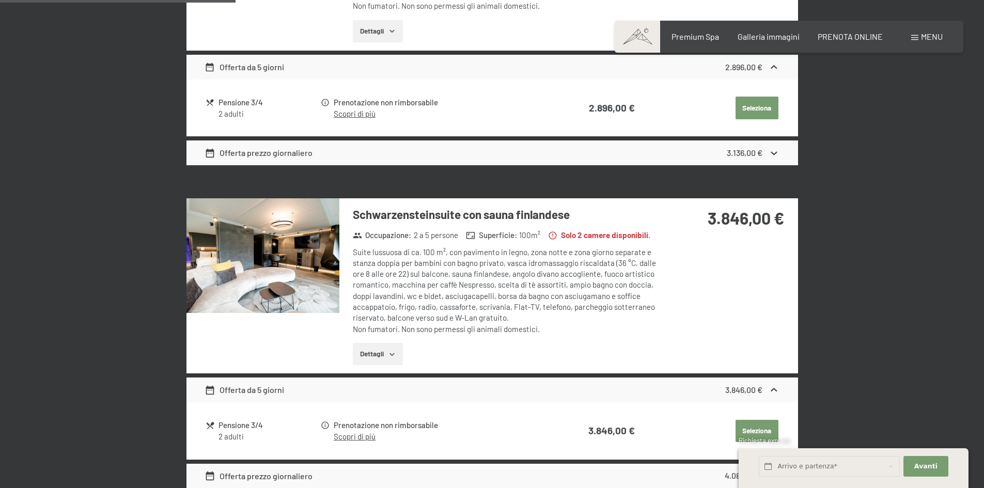
scroll to position [975, 0]
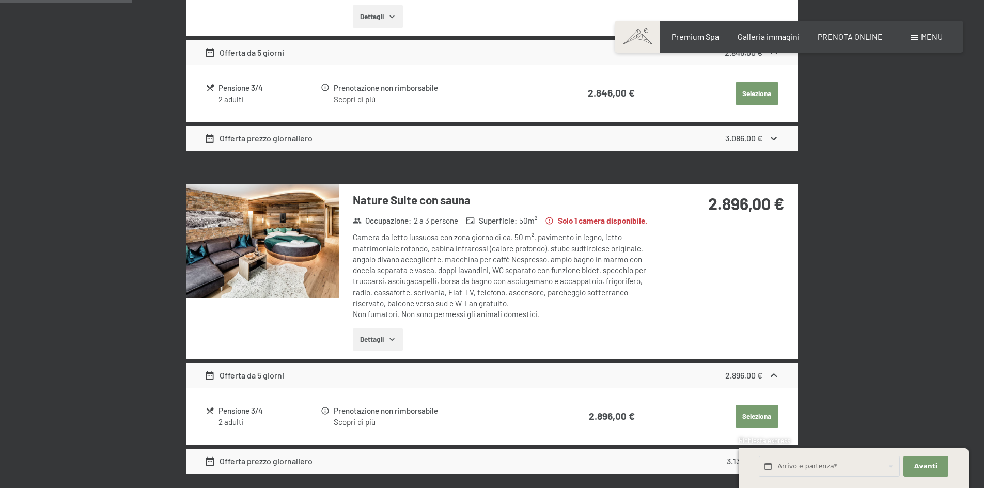
scroll to position [458, 0]
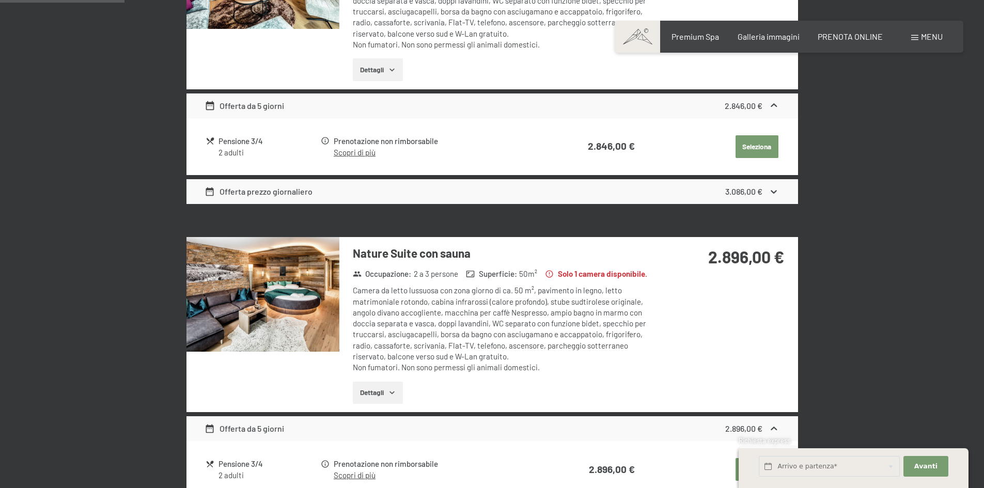
click at [848, 35] on span "PRENOTA ONLINE" at bounding box center [850, 37] width 65 height 10
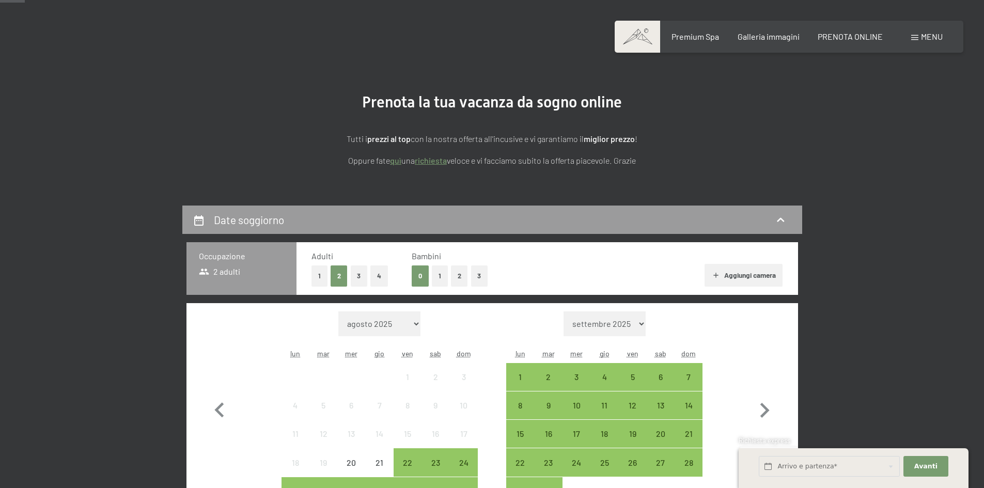
scroll to position [103, 0]
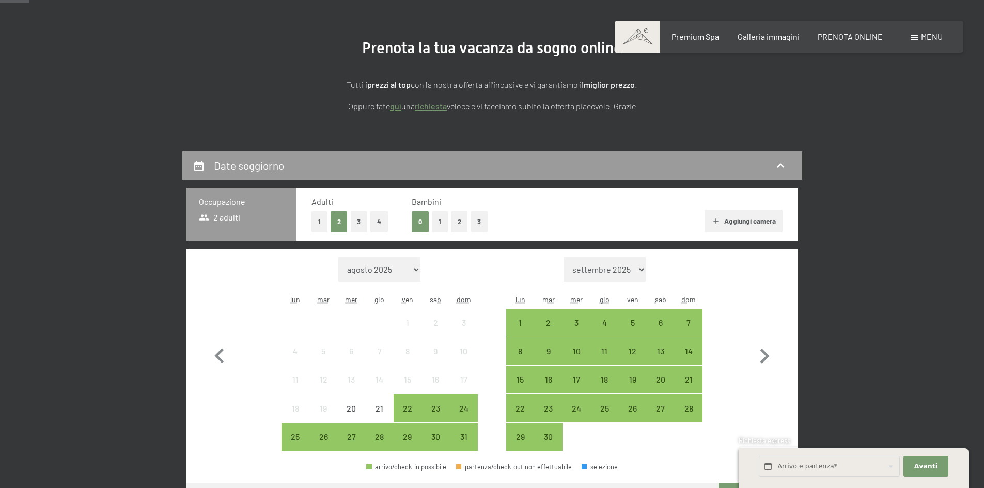
click at [437, 227] on button "1" at bounding box center [440, 221] width 16 height 21
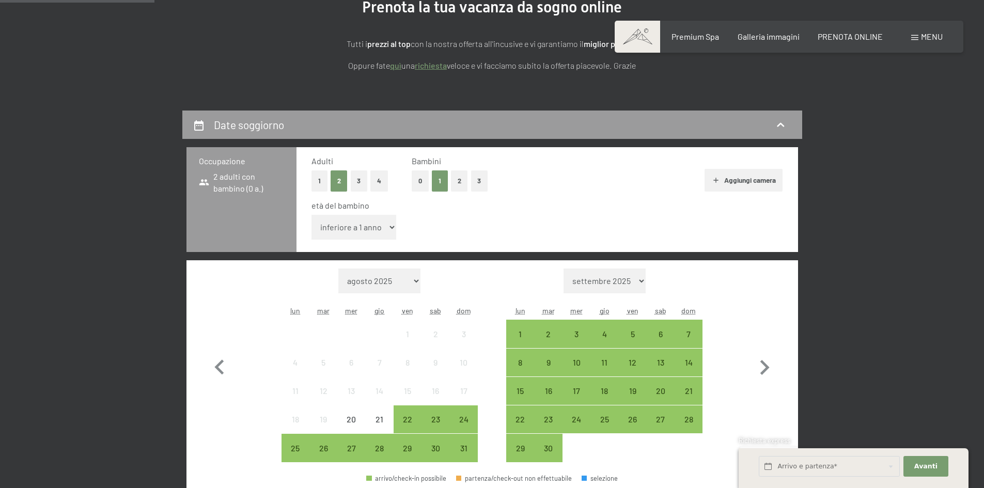
scroll to position [207, 0]
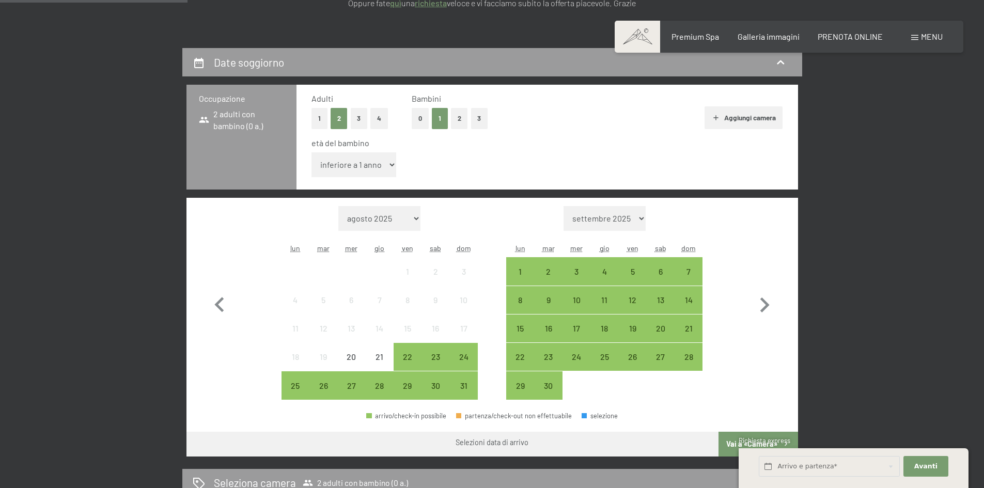
click at [438, 390] on div "30" at bounding box center [436, 395] width 26 height 26
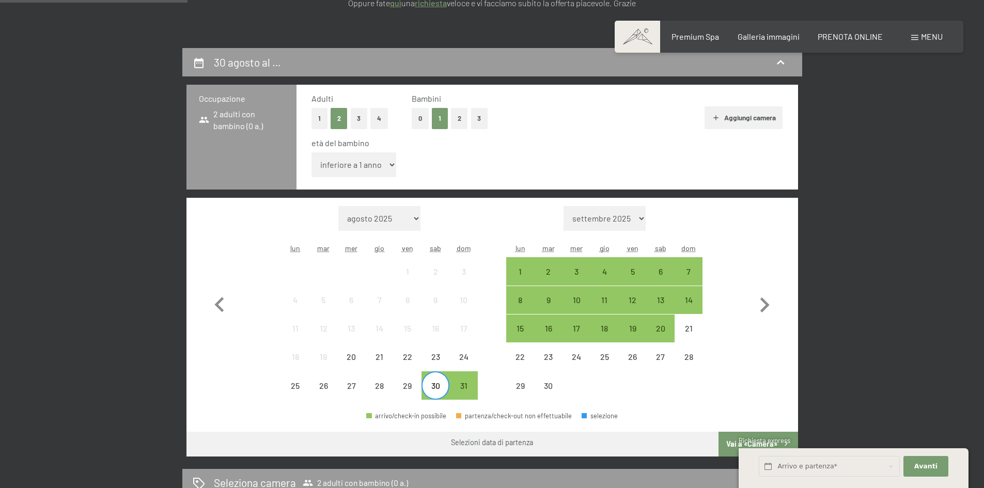
click at [606, 277] on div "4" at bounding box center [604, 281] width 26 height 26
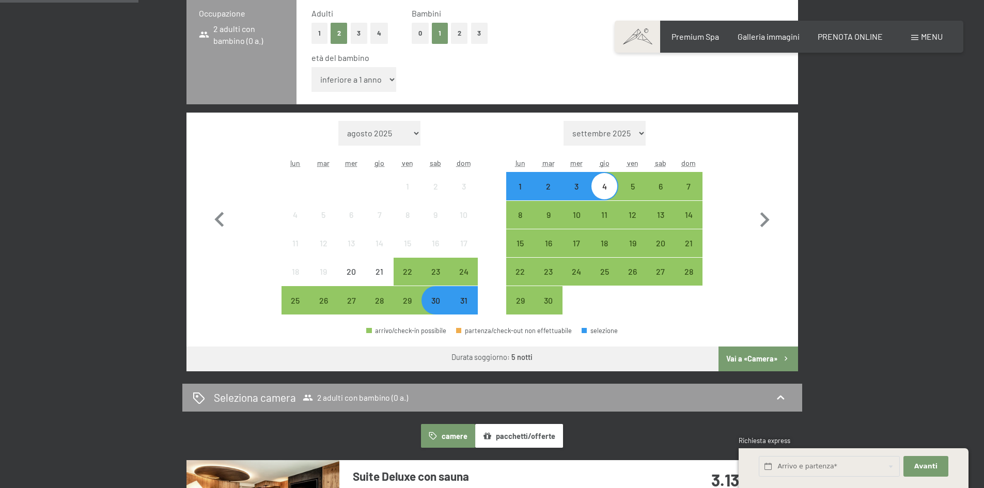
scroll to position [310, 0]
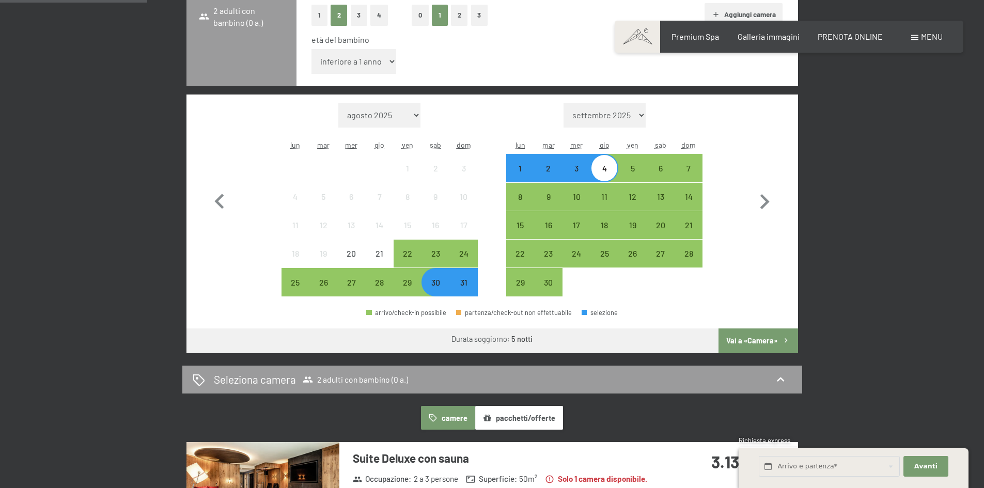
click at [743, 341] on button "Vai a «Camera»" at bounding box center [758, 341] width 79 height 25
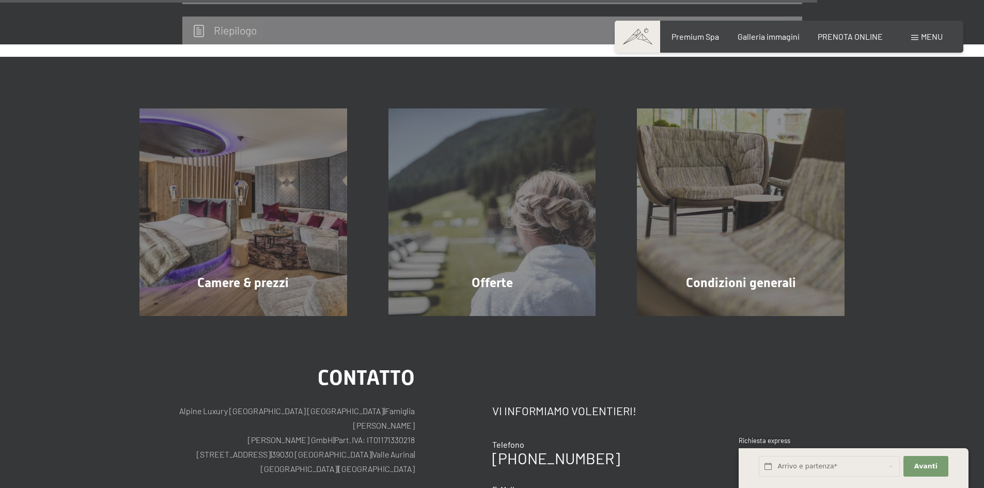
scroll to position [1443, 0]
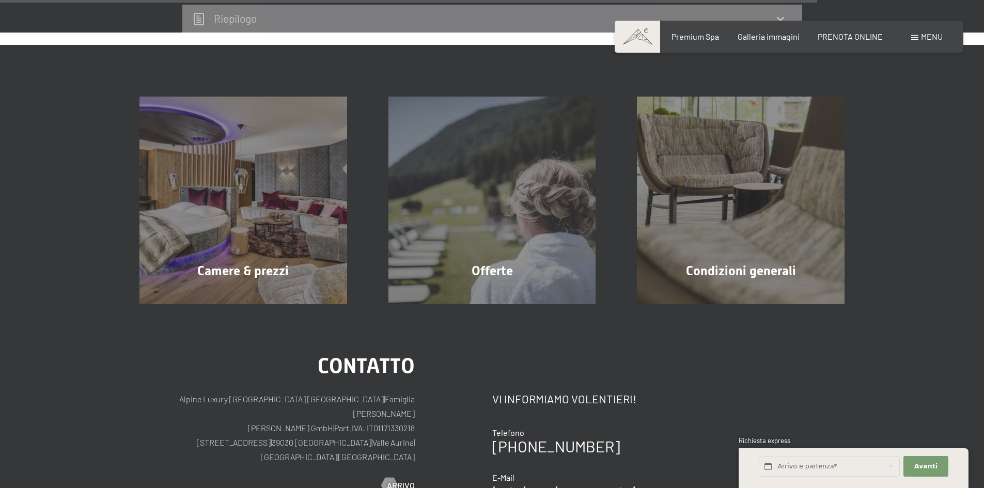
click at [242, 260] on div "Camere & prezzi mostra altro" at bounding box center [243, 201] width 249 height 208
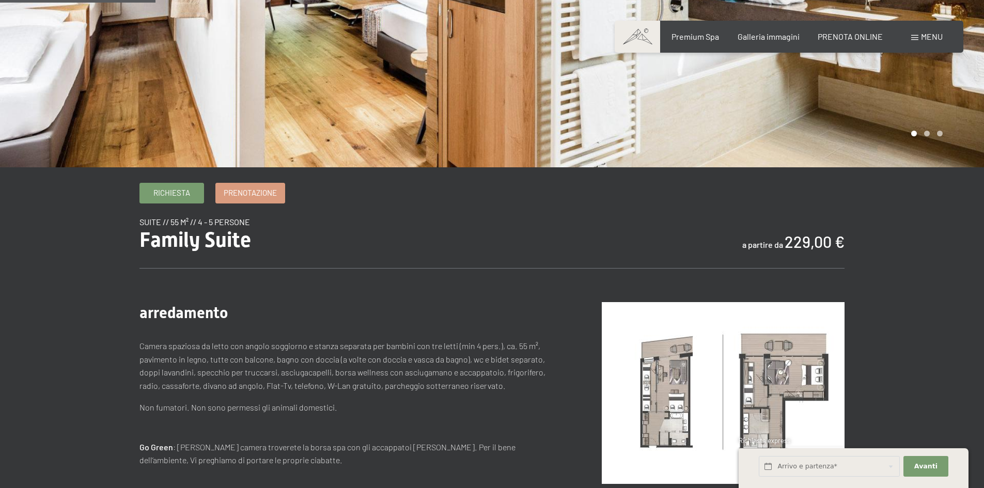
scroll to position [207, 0]
